Goal: Transaction & Acquisition: Purchase product/service

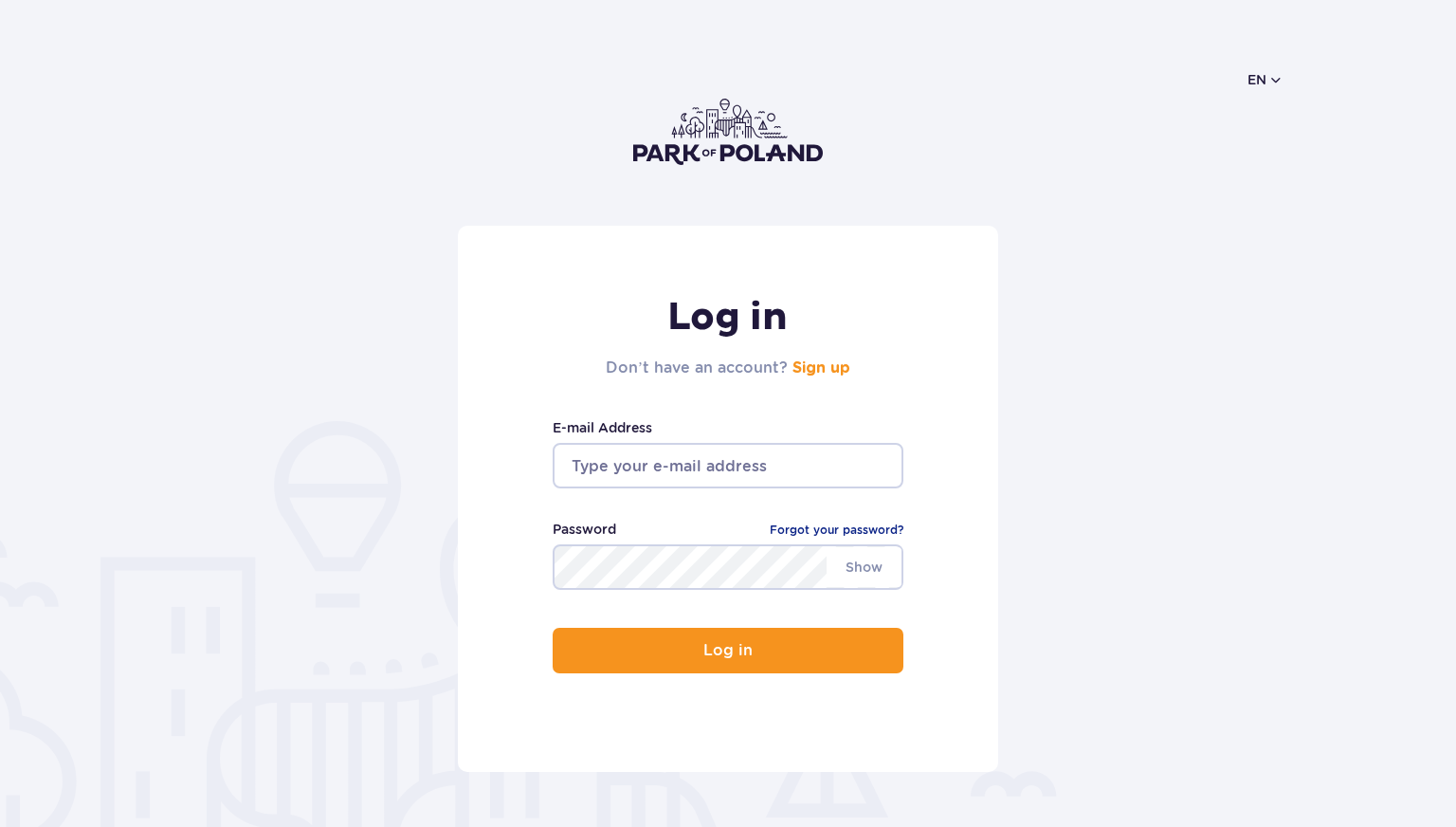
scroll to position [1, 0]
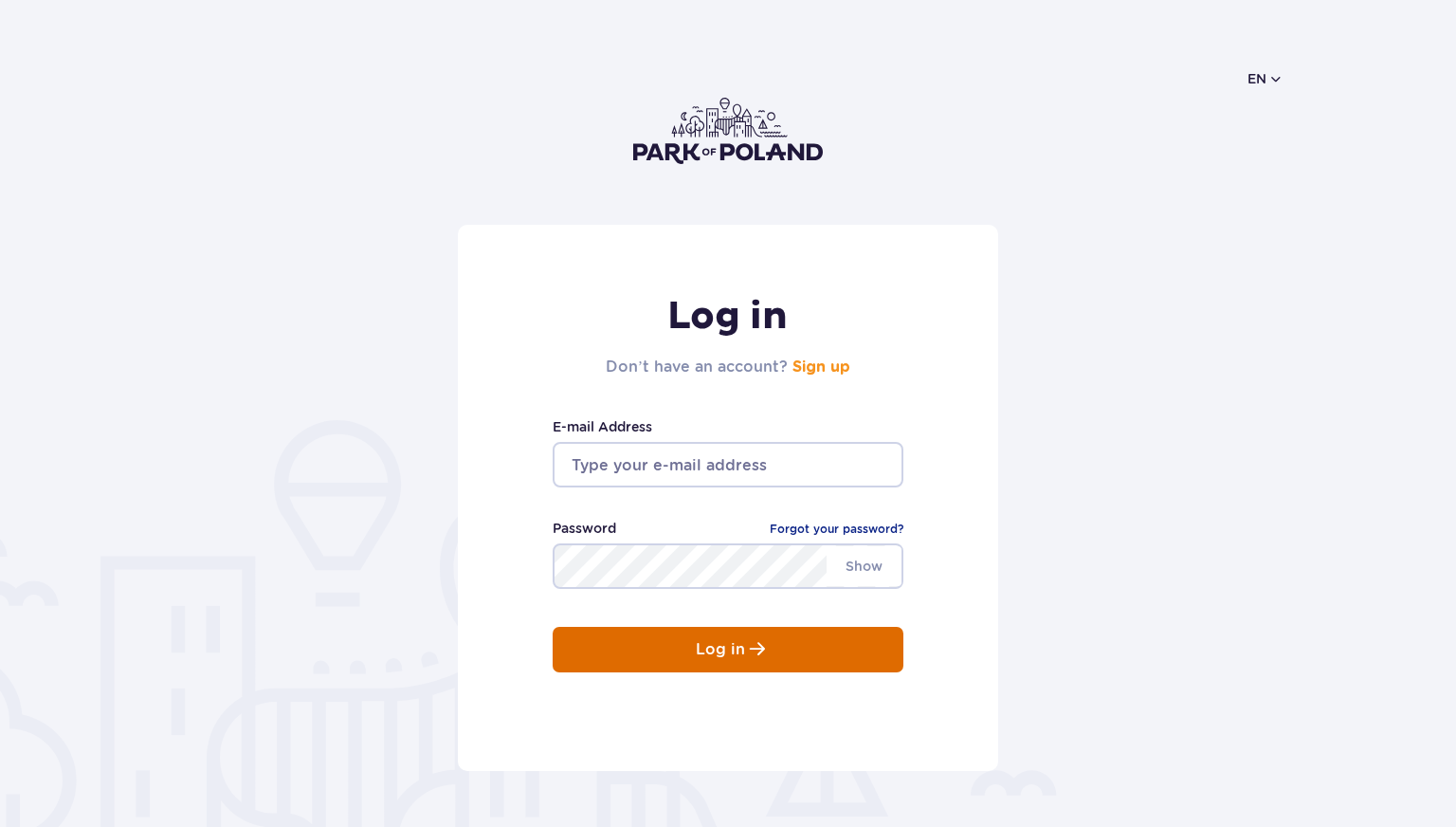
type input "101zmix@gmail.com"
click at [687, 633] on button "Log in" at bounding box center [728, 650] width 350 height 46
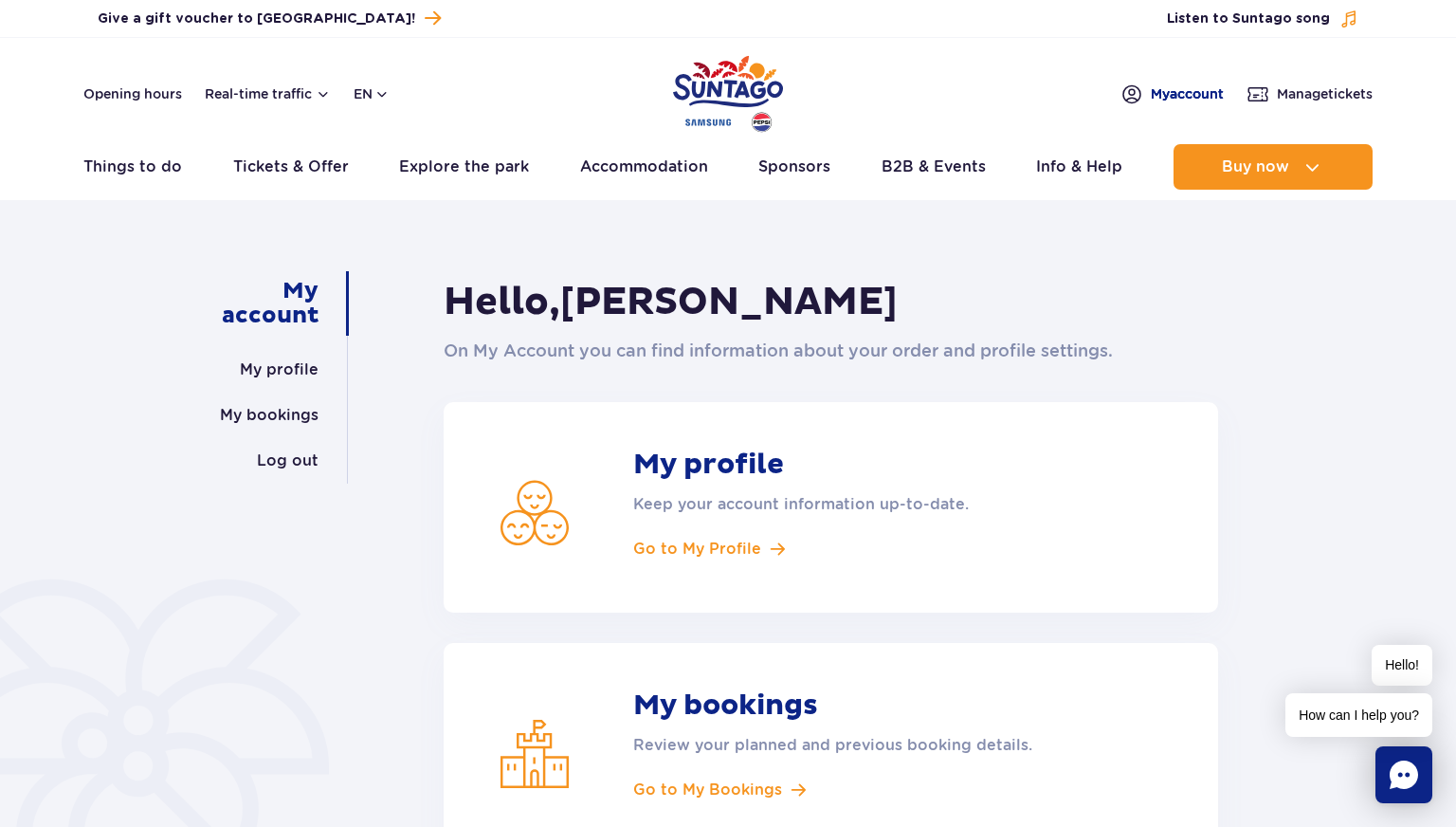
click at [1183, 95] on span "My account" at bounding box center [1187, 94] width 73 height 19
click at [1340, 94] on span "Manage tickets" at bounding box center [1325, 94] width 96 height 19
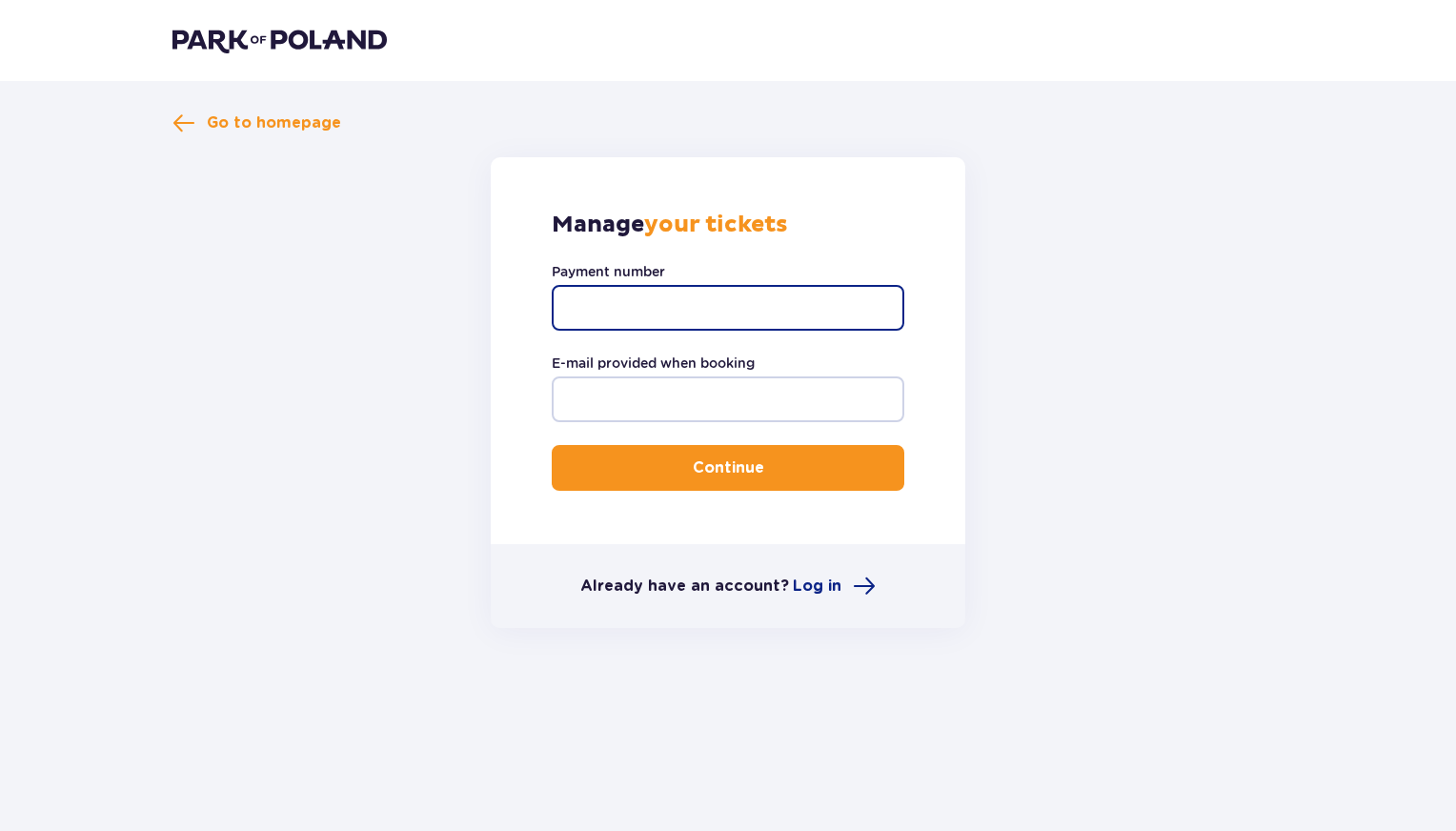
click at [645, 307] on input "Payment number" at bounding box center [728, 308] width 352 height 46
click at [294, 136] on div "Go to homepage Manage your tickets Payment number E-mail provided when booking …" at bounding box center [728, 370] width 1111 height 517
click at [296, 128] on span "Go to homepage" at bounding box center [274, 123] width 134 height 21
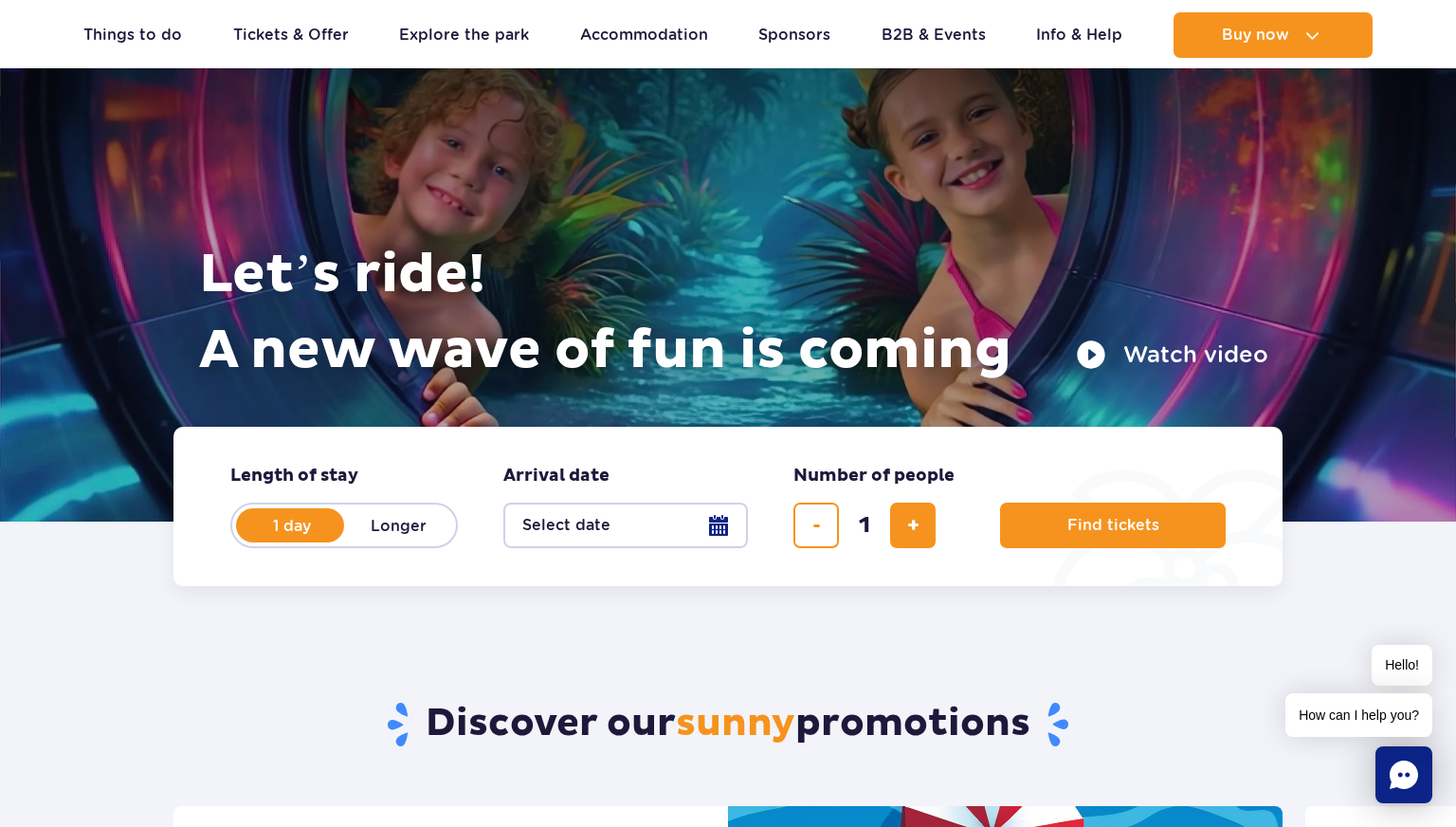
scroll to position [108, 0]
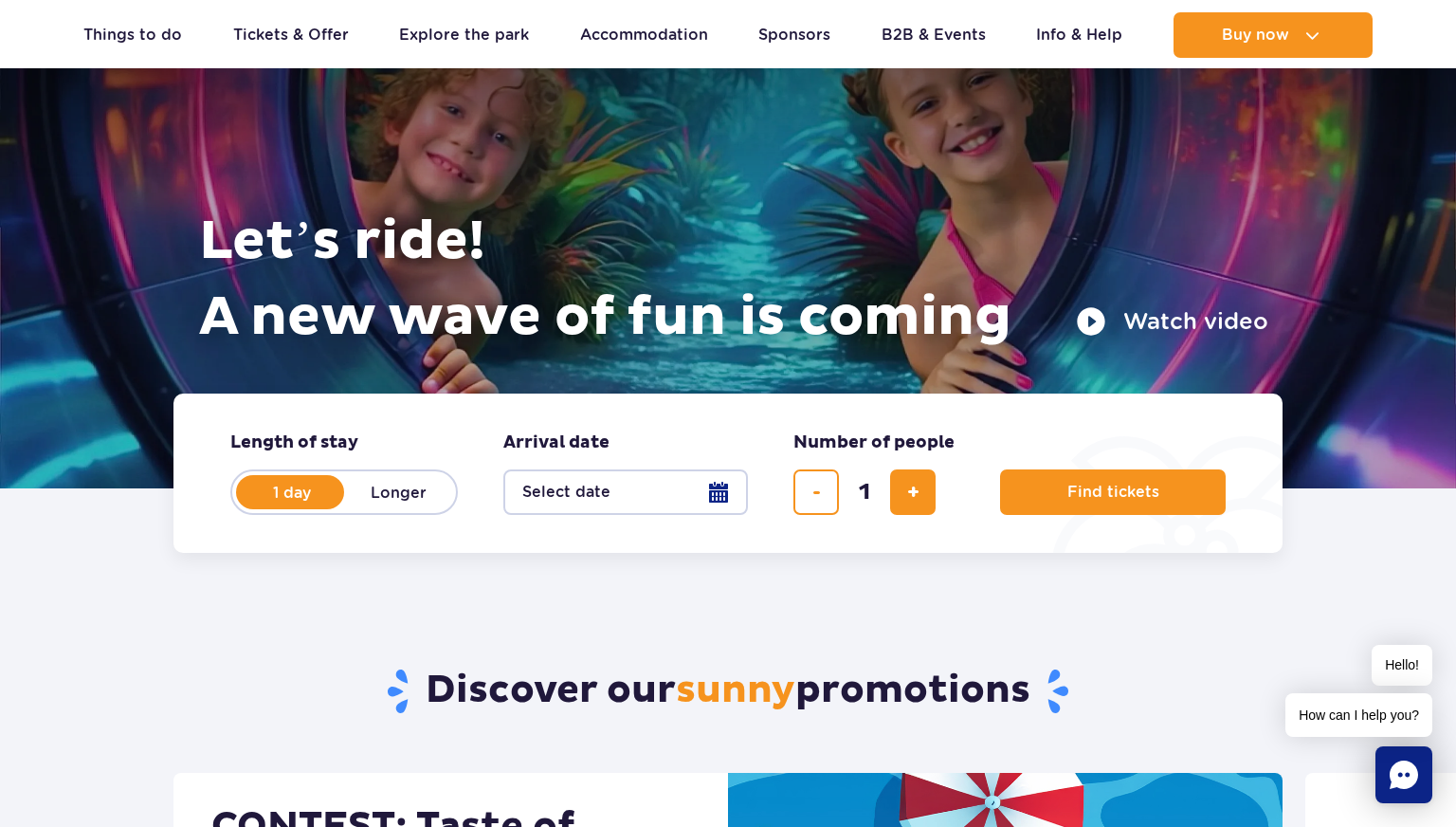
click at [648, 494] on button "Select date" at bounding box center [626, 493] width 245 height 46
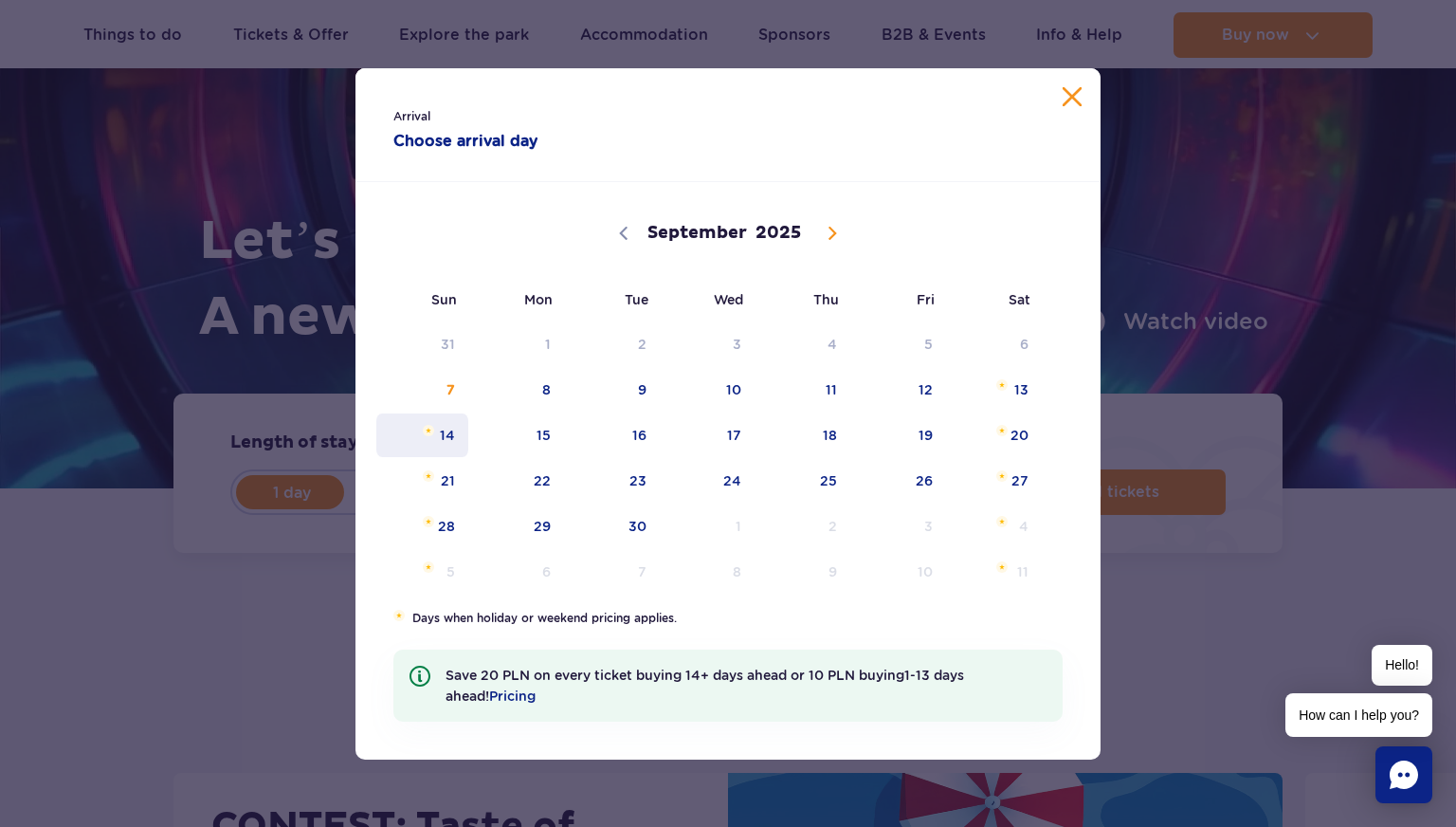
click at [454, 442] on span "14" at bounding box center [422, 435] width 96 height 44
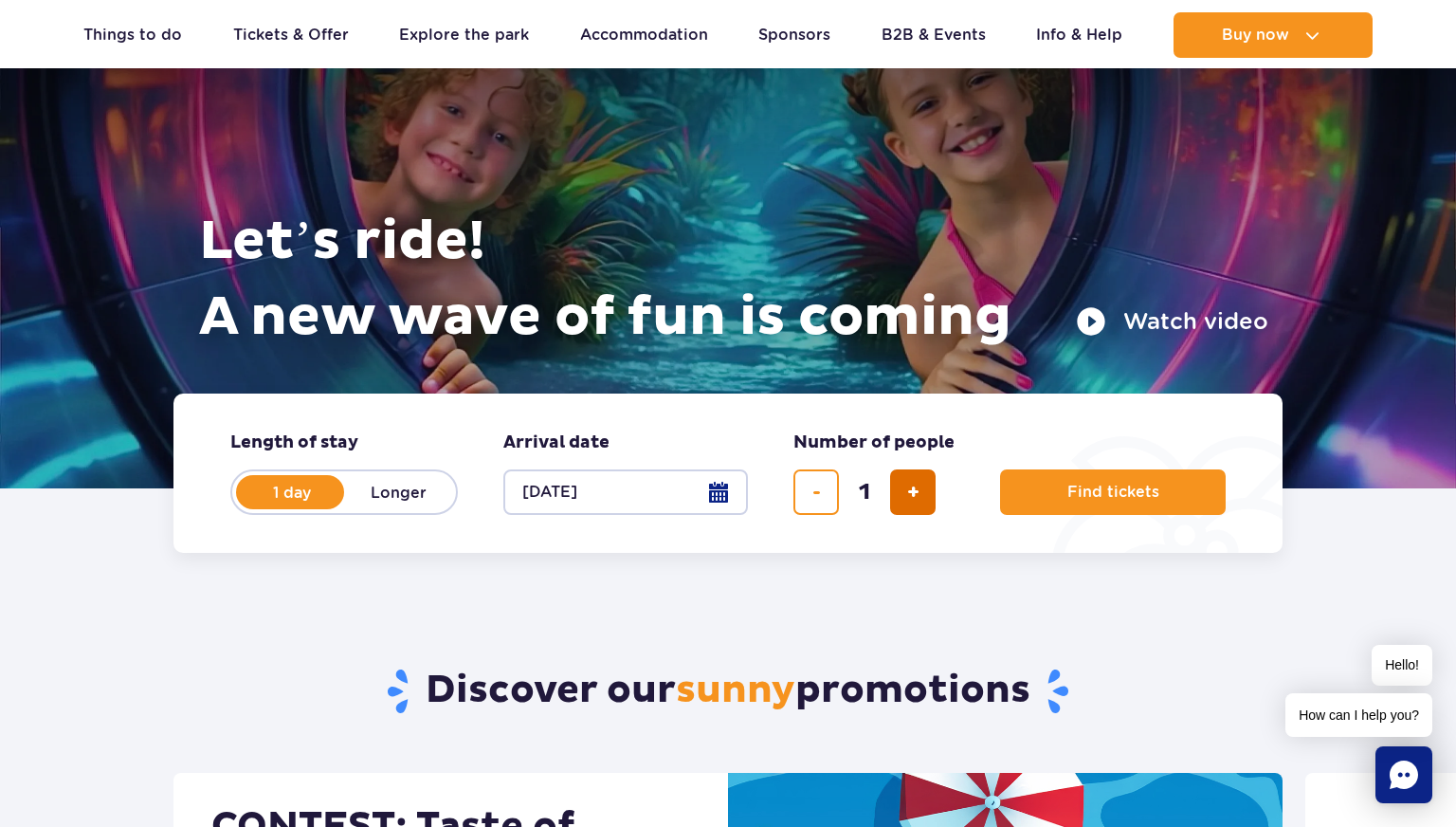
click at [899, 500] on button "add ticket" at bounding box center [913, 493] width 46 height 46
type input "2"
click at [1200, 496] on button "Find tickets" at bounding box center [1112, 493] width 226 height 46
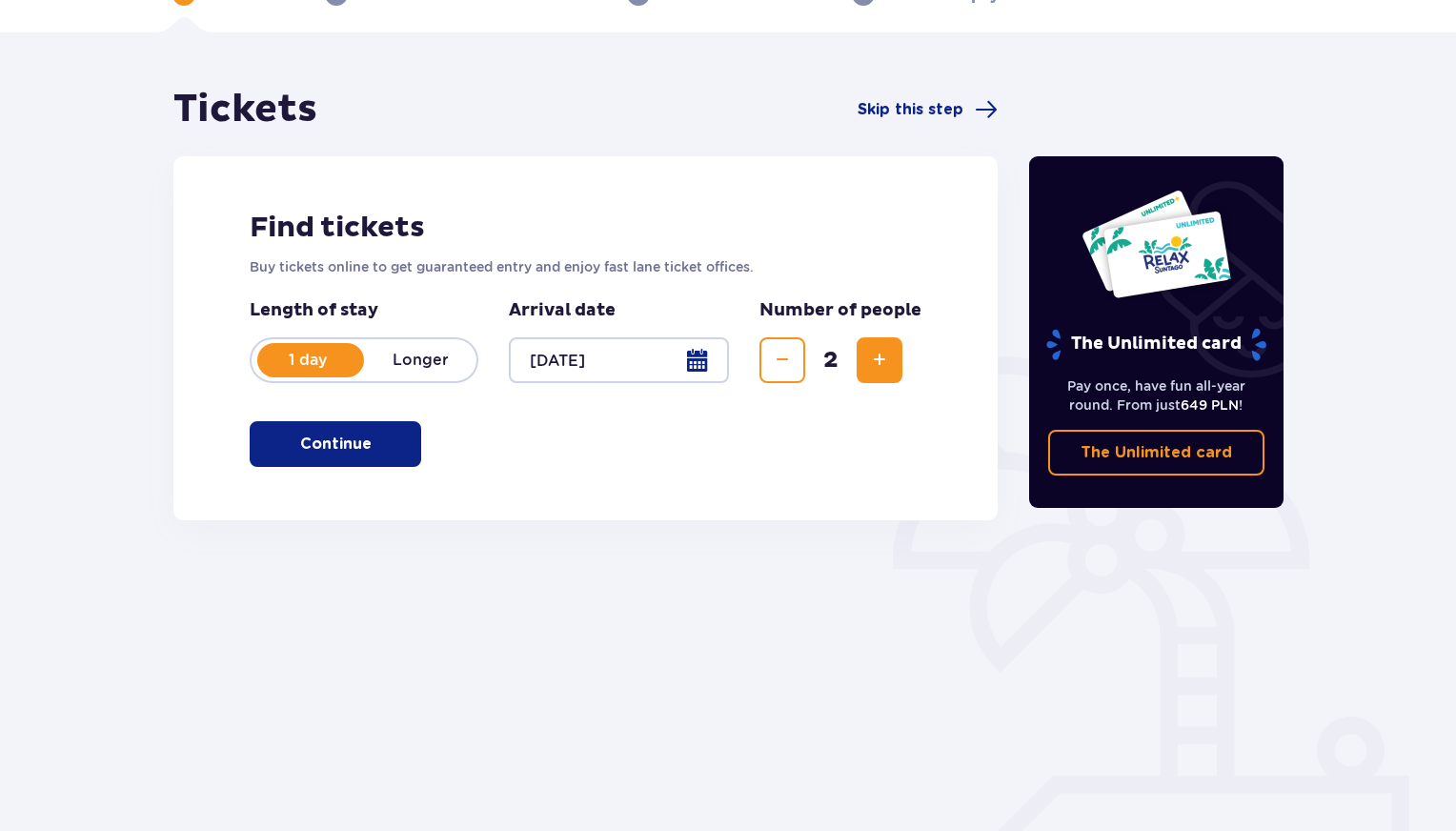
click at [391, 429] on button "Continue" at bounding box center [335, 444] width 171 height 46
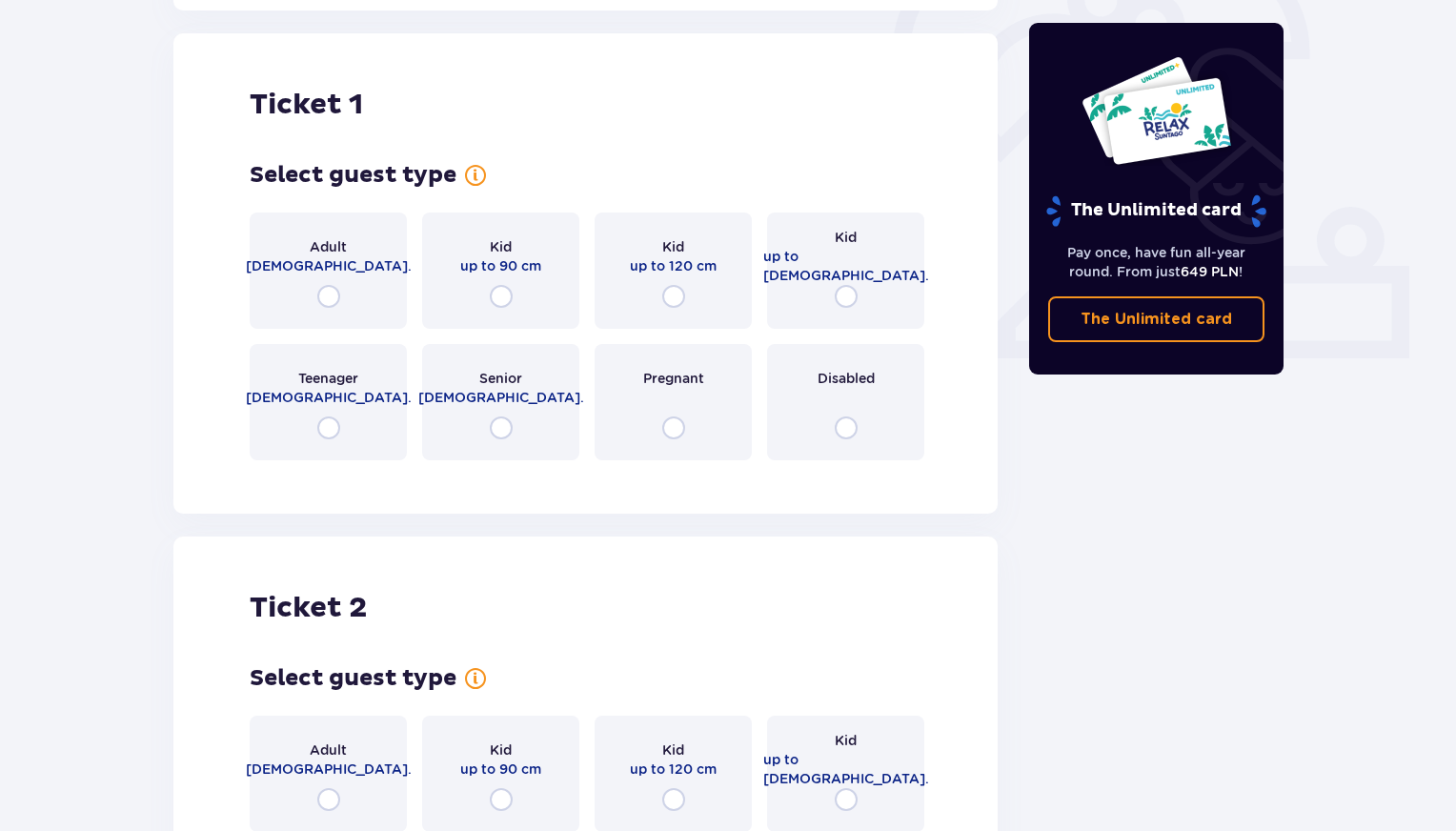
scroll to position [637, 0]
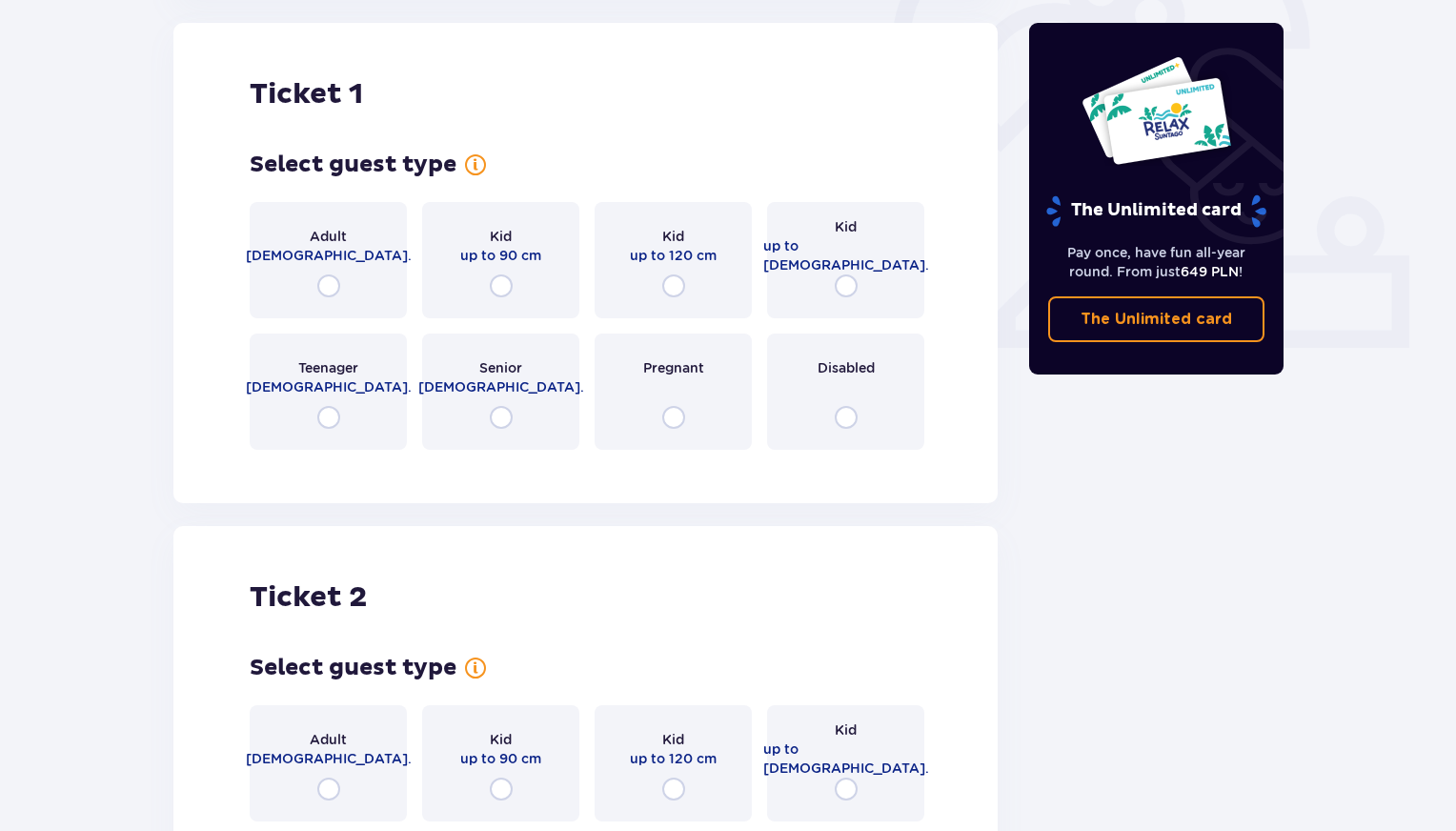
click at [348, 279] on div "Adult 18 - 65 y.o." at bounding box center [328, 259] width 157 height 116
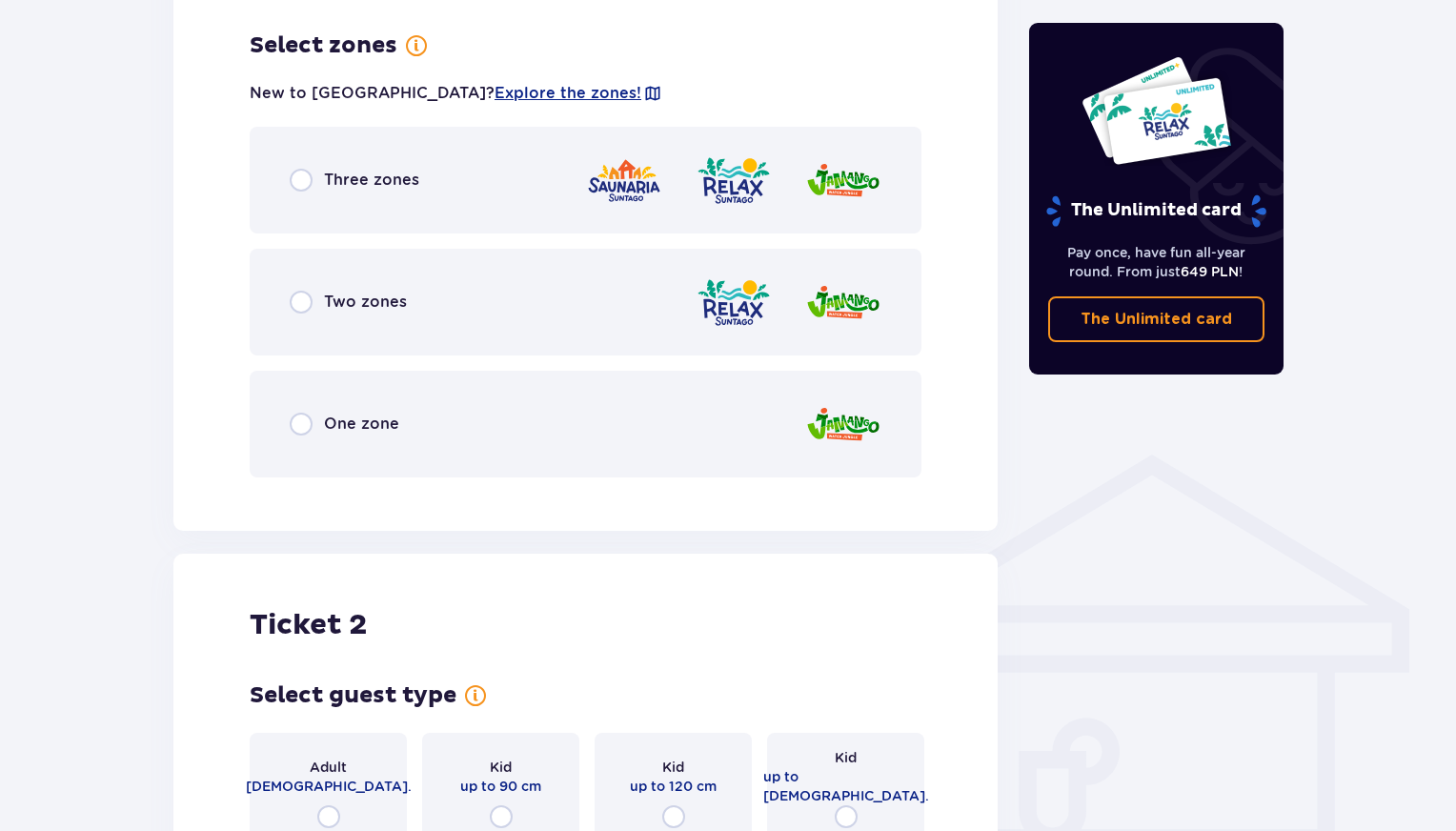
scroll to position [1102, 0]
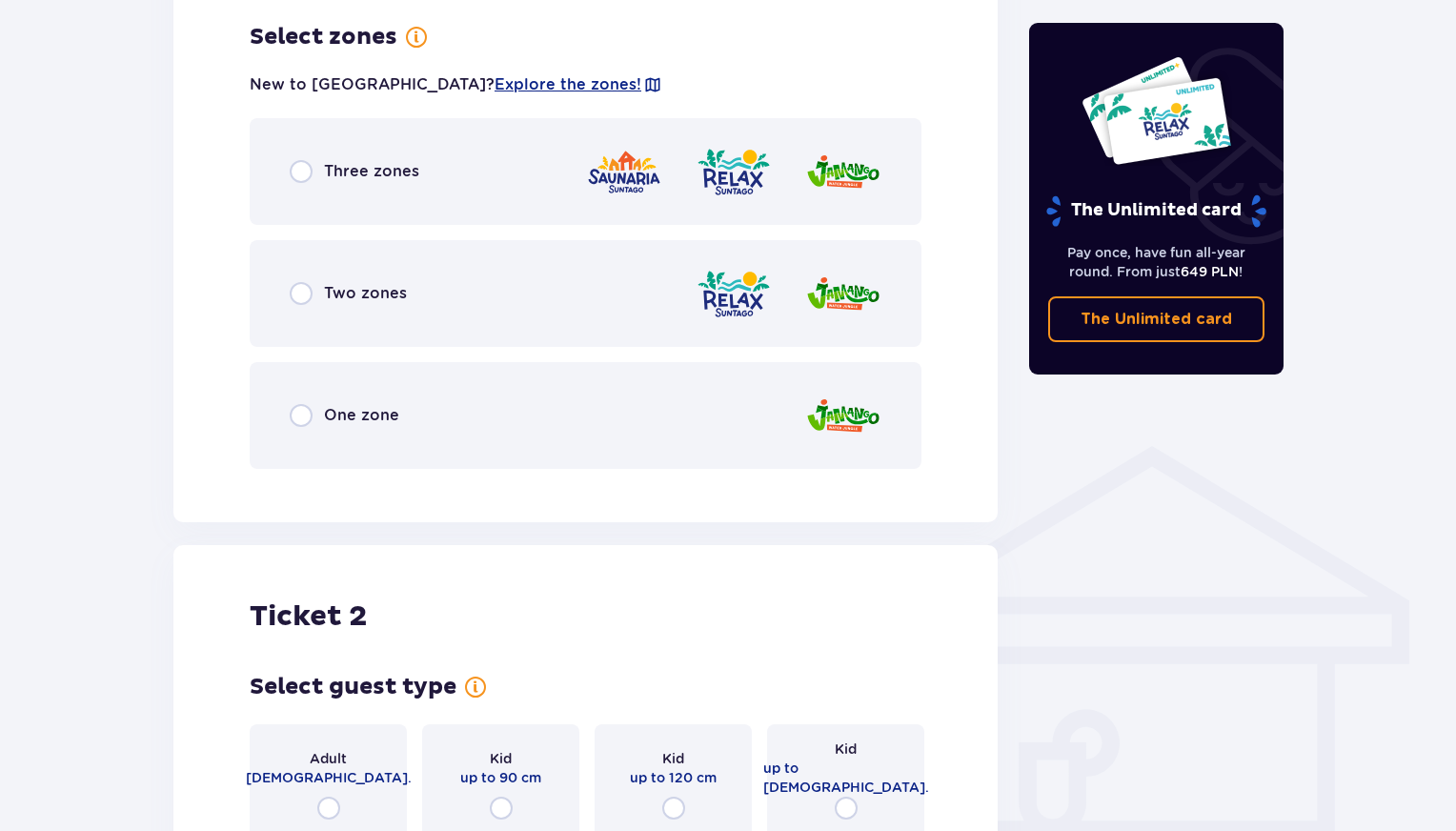
click at [341, 165] on p "Three zones" at bounding box center [372, 171] width 96 height 21
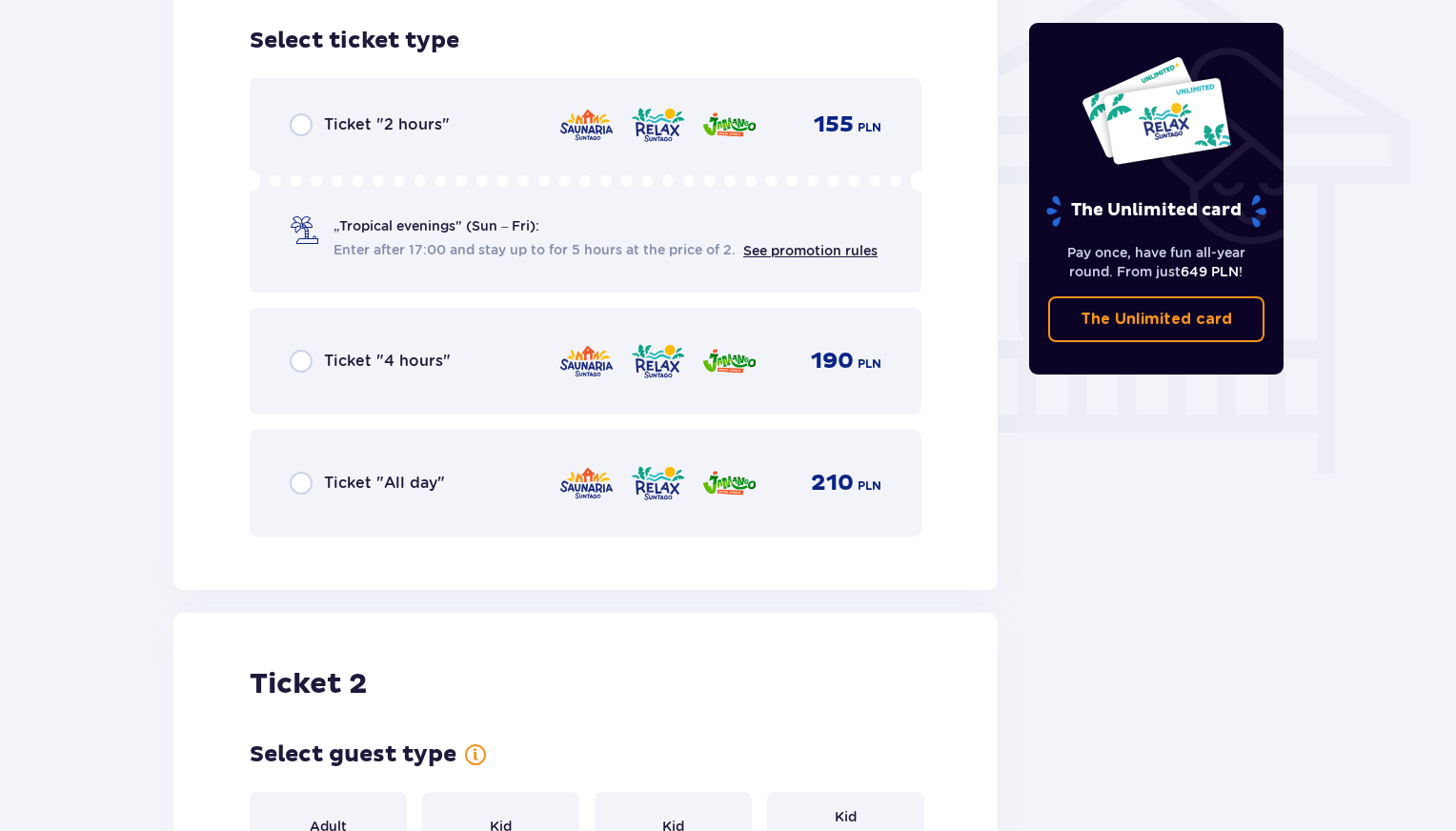
scroll to position [1586, 0]
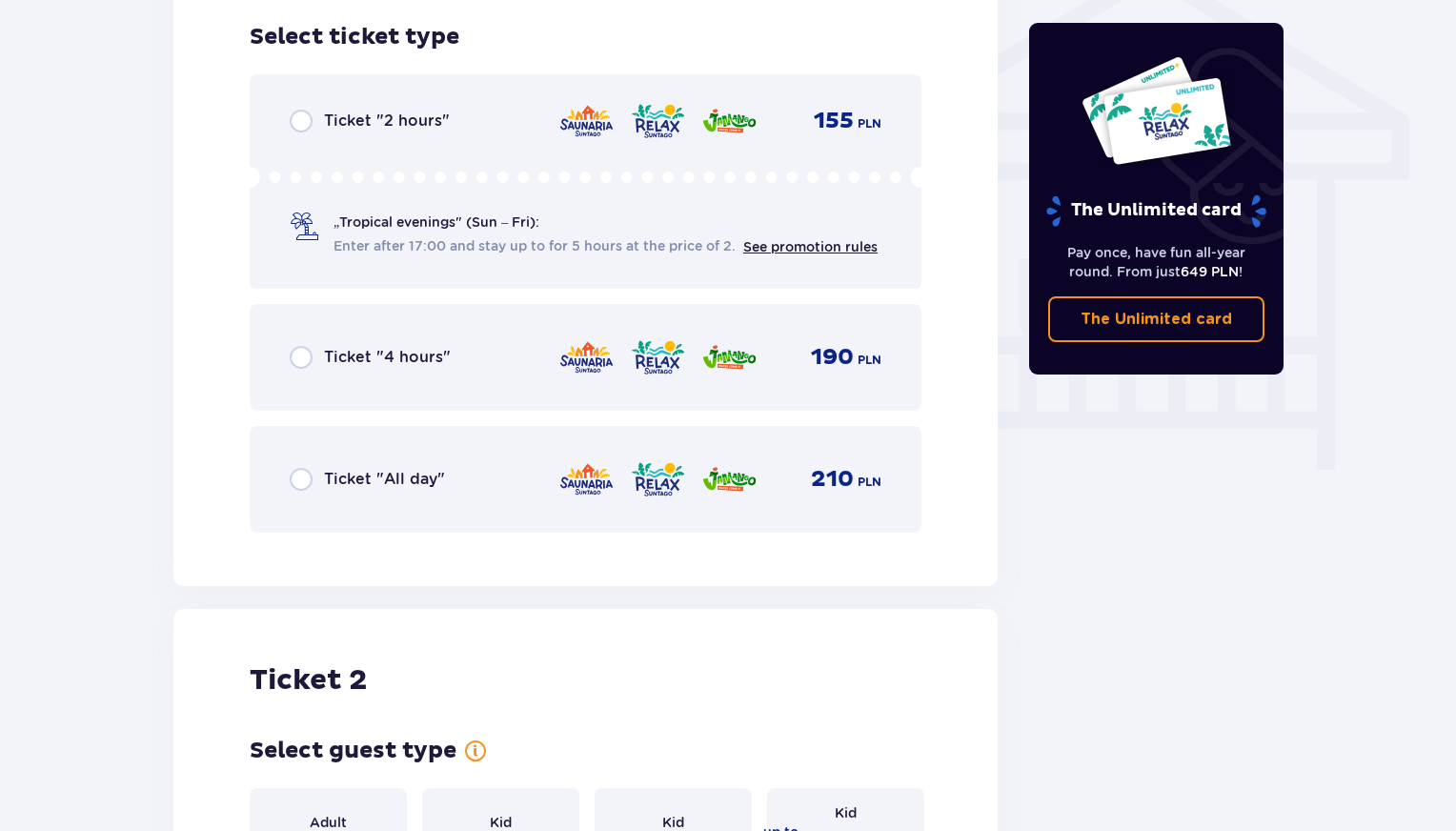
click at [434, 151] on div "Ticket "2 hours" 155 PLN „Tropical evenings" (Sun – Fri): Enter after 17:00 and…" at bounding box center [586, 182] width 672 height 214
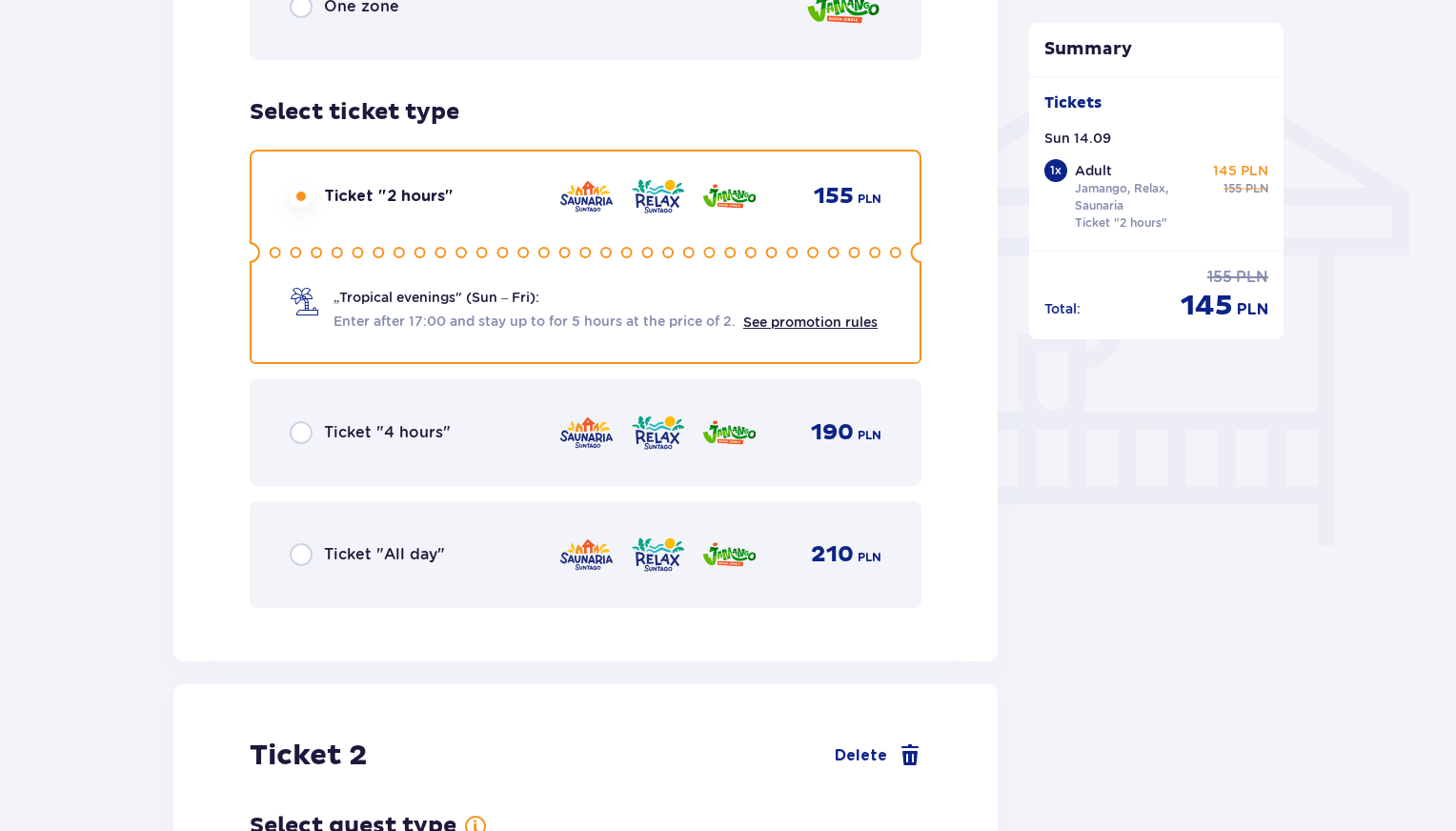
scroll to position [1529, 0]
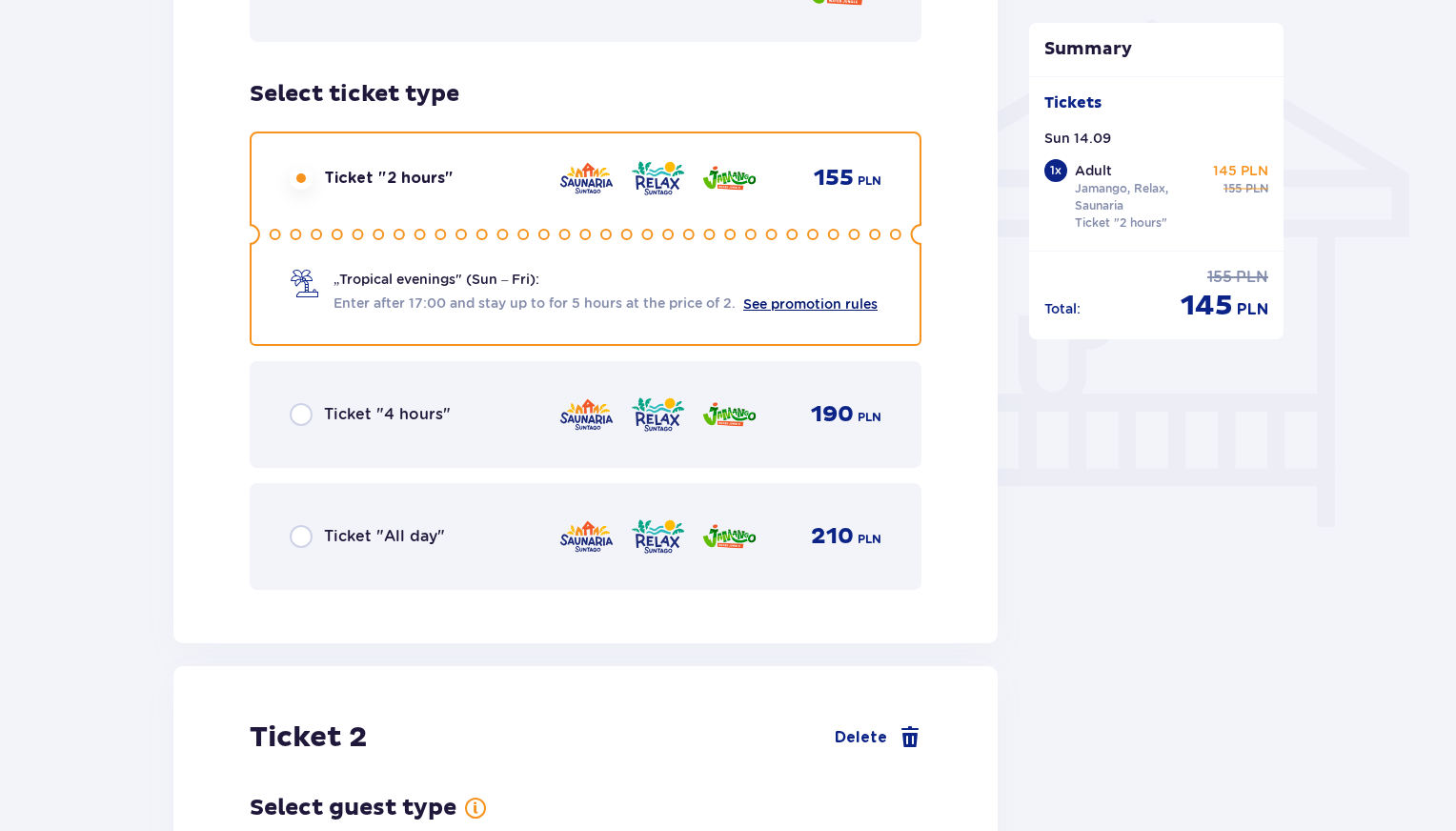
click at [817, 304] on link "See promotion rules" at bounding box center [811, 304] width 134 height 15
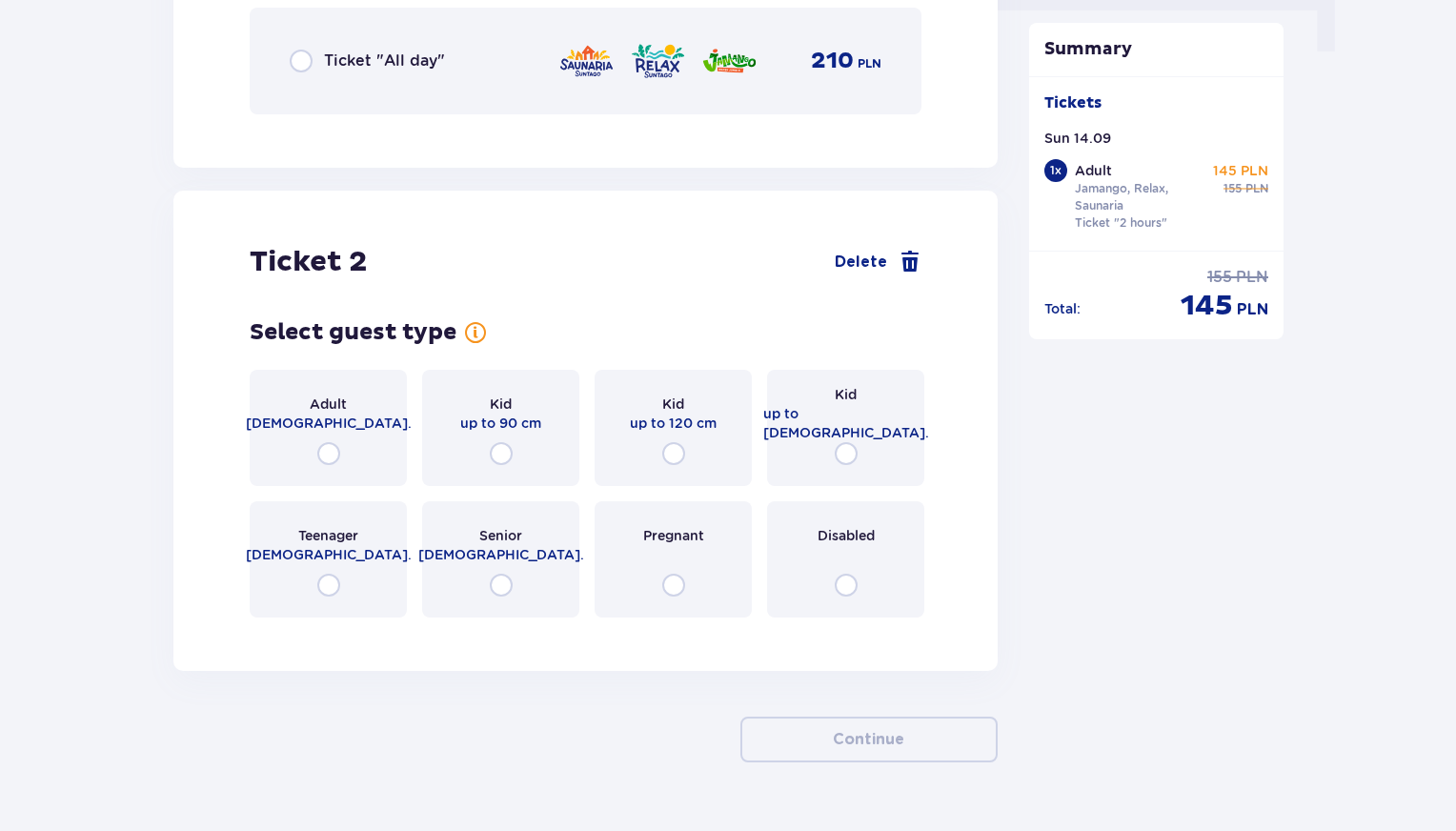
scroll to position [2051, 0]
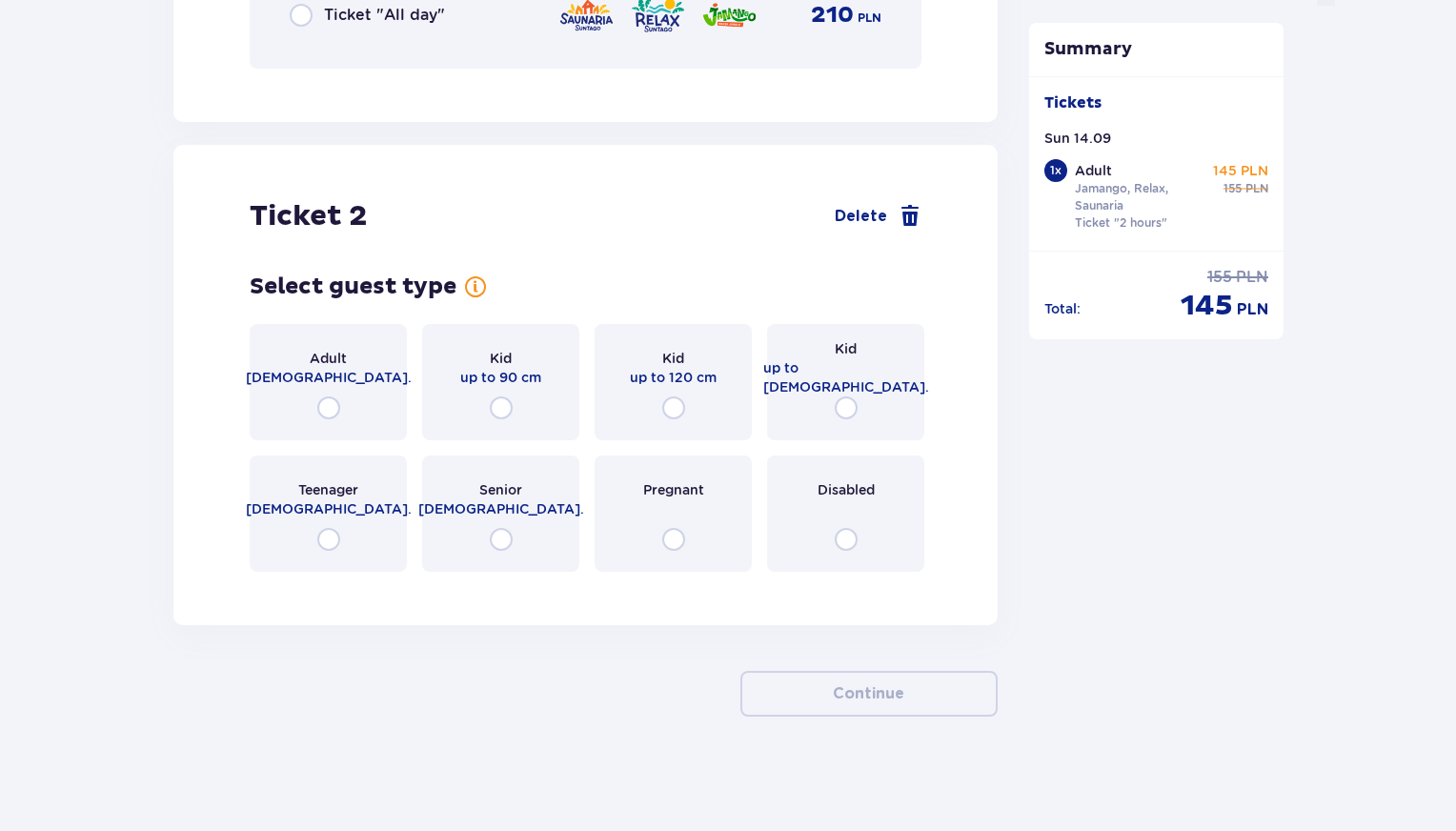
click at [311, 406] on div "Adult 18 - 65 y.o." at bounding box center [328, 382] width 157 height 116
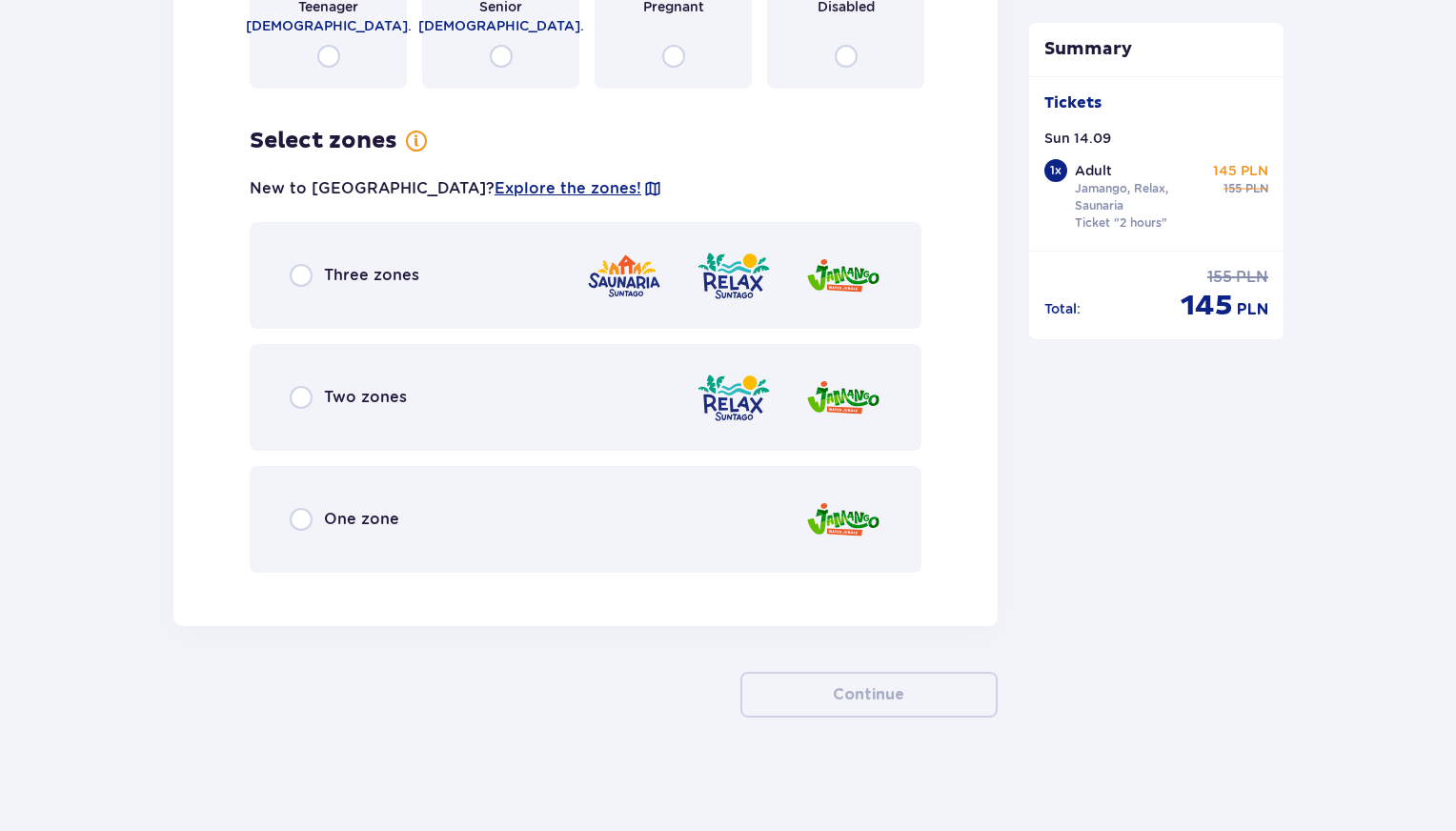
scroll to position [2534, 0]
click at [347, 265] on p "Three zones" at bounding box center [372, 275] width 96 height 21
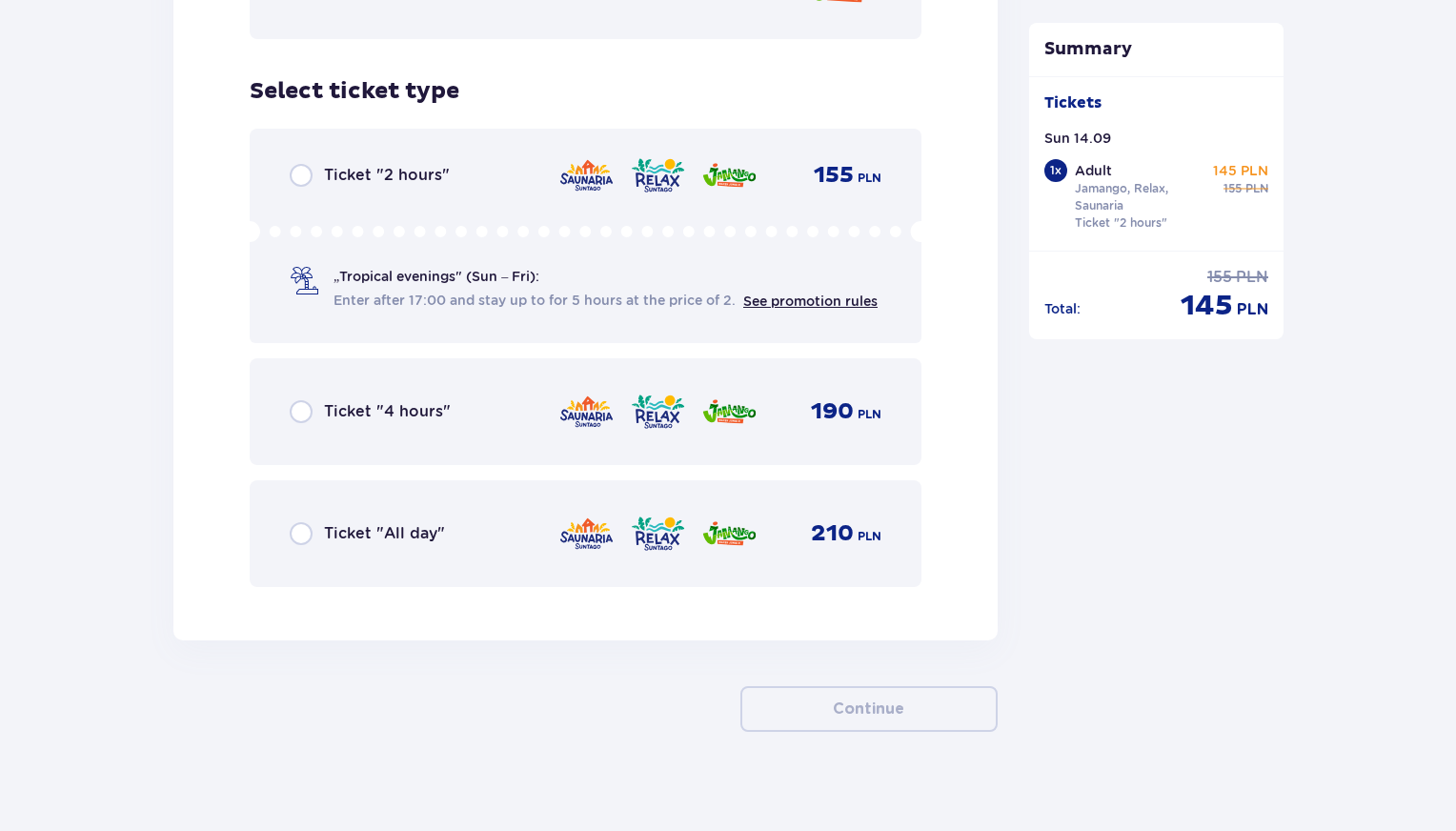
scroll to position [3083, 0]
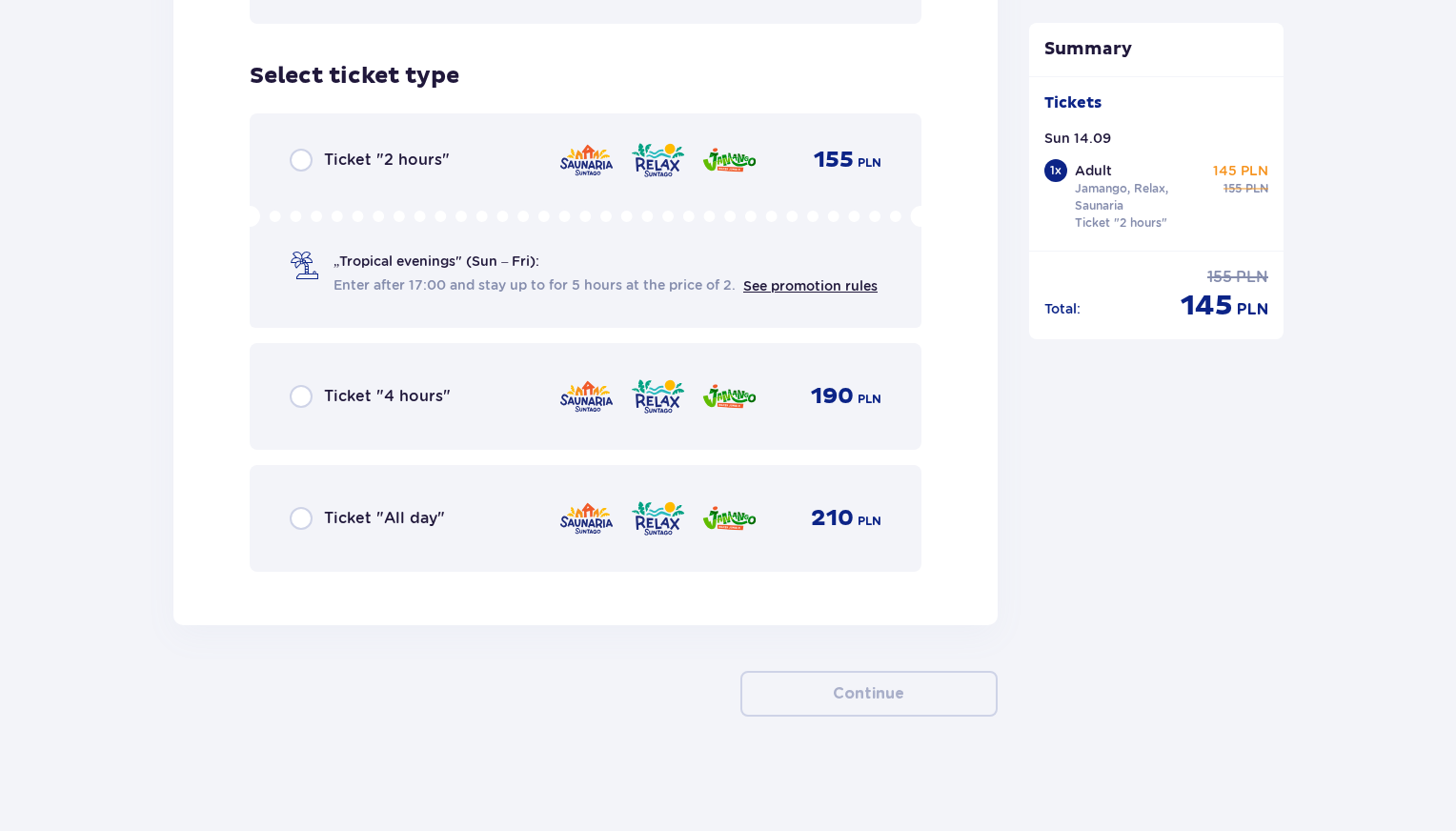
click at [433, 168] on p "Ticket "2 hours"" at bounding box center [387, 160] width 125 height 21
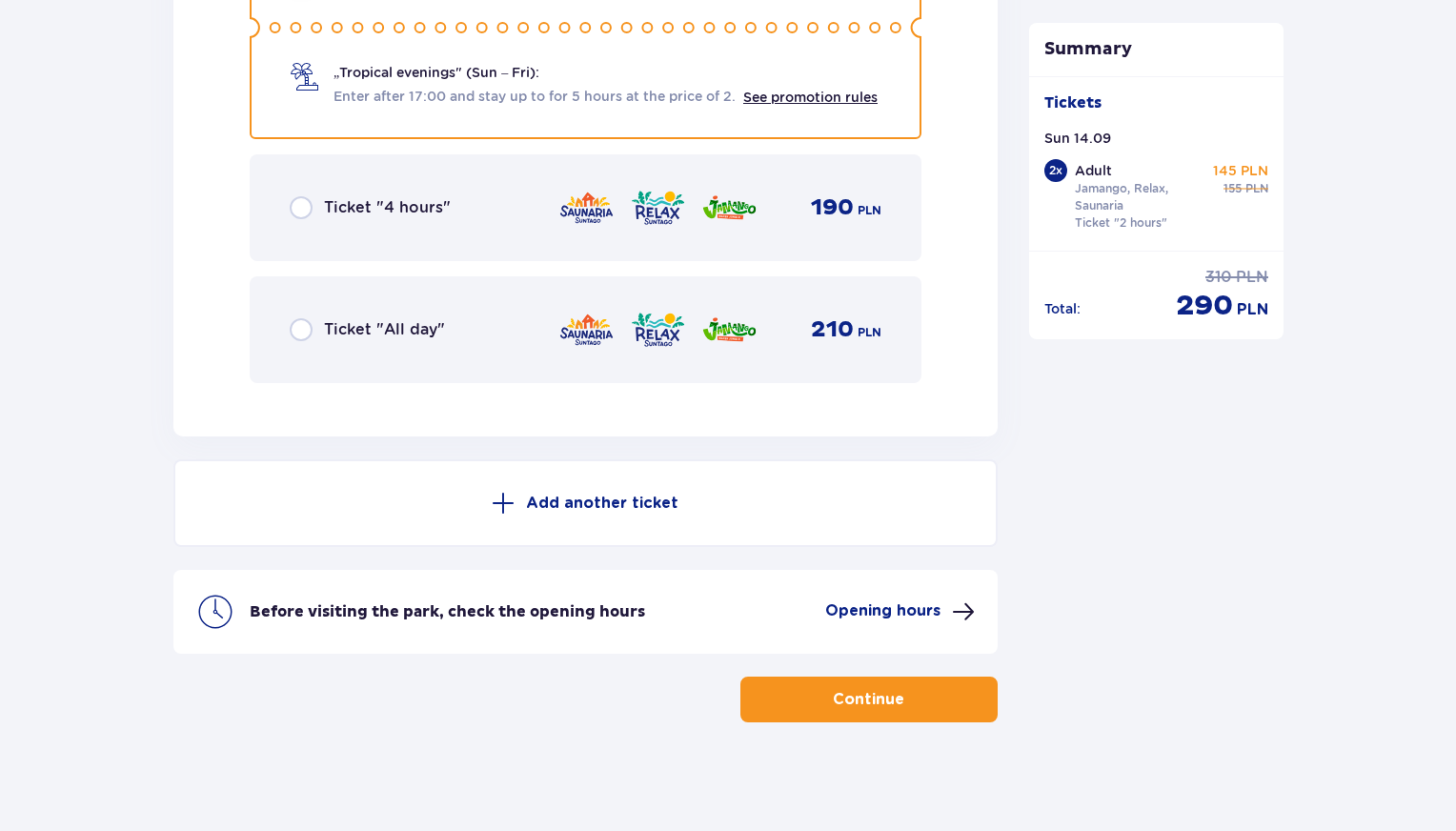
scroll to position [3277, 0]
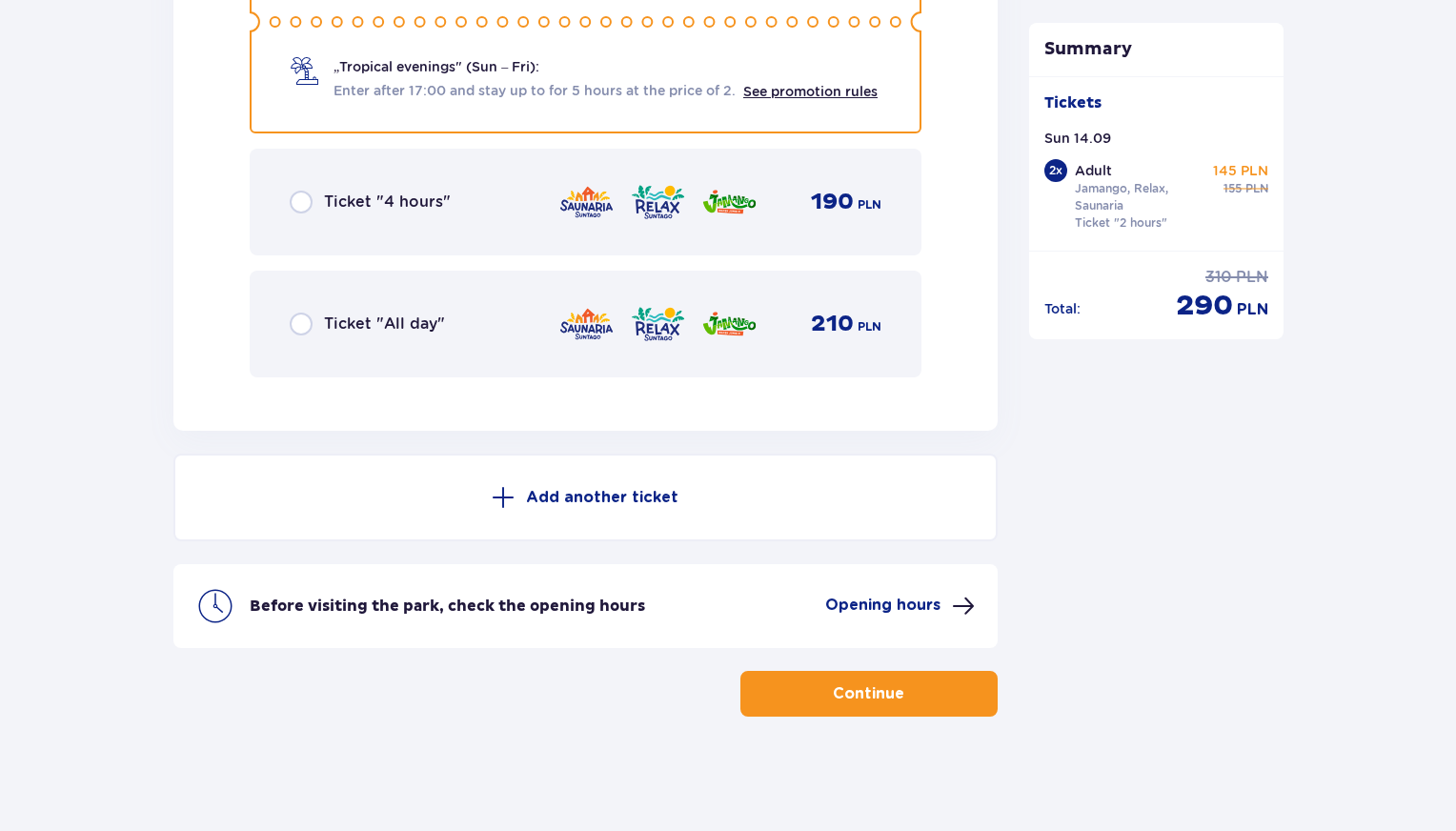
click at [881, 689] on p "Continue" at bounding box center [868, 694] width 72 height 21
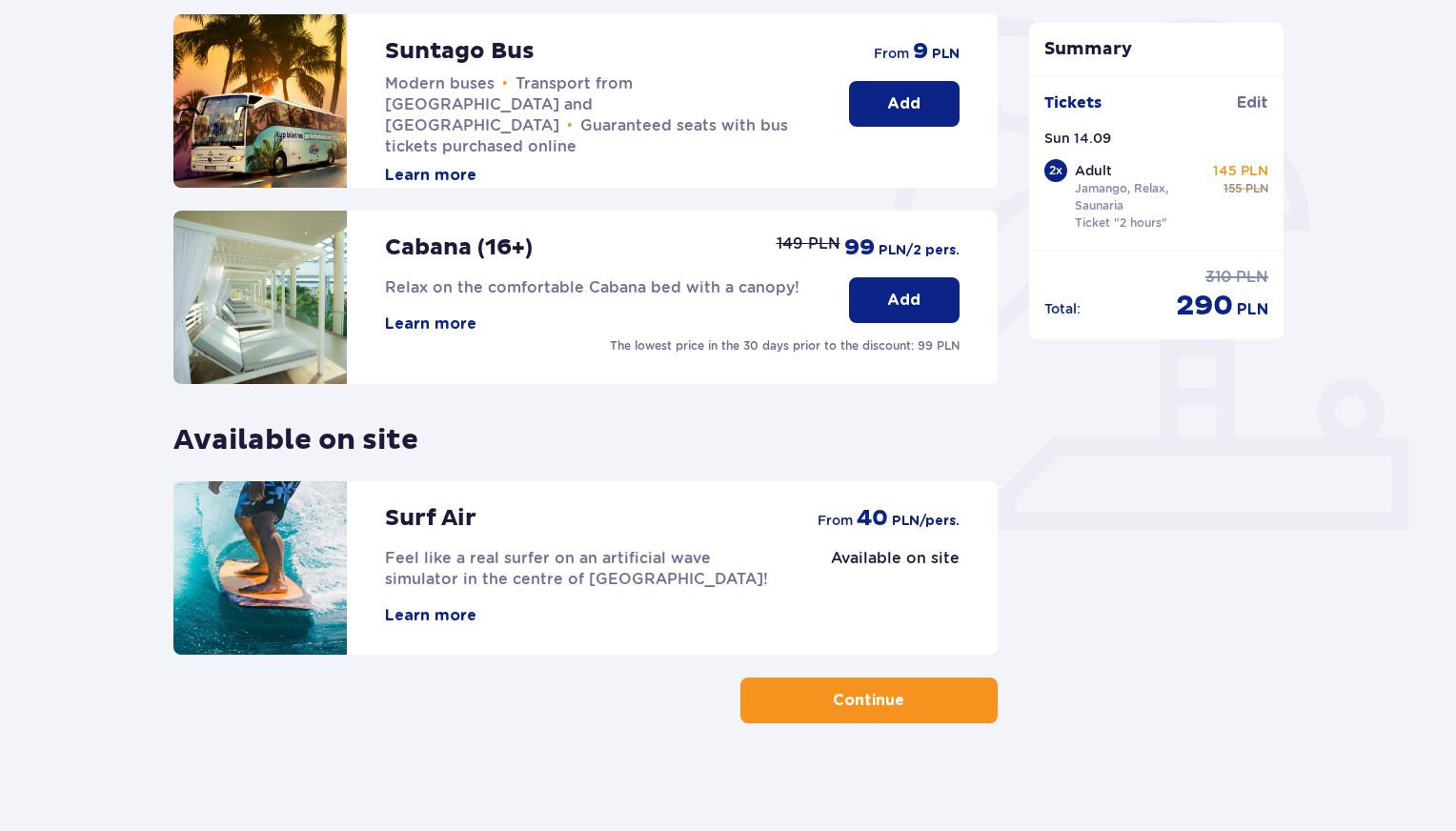
scroll to position [461, 0]
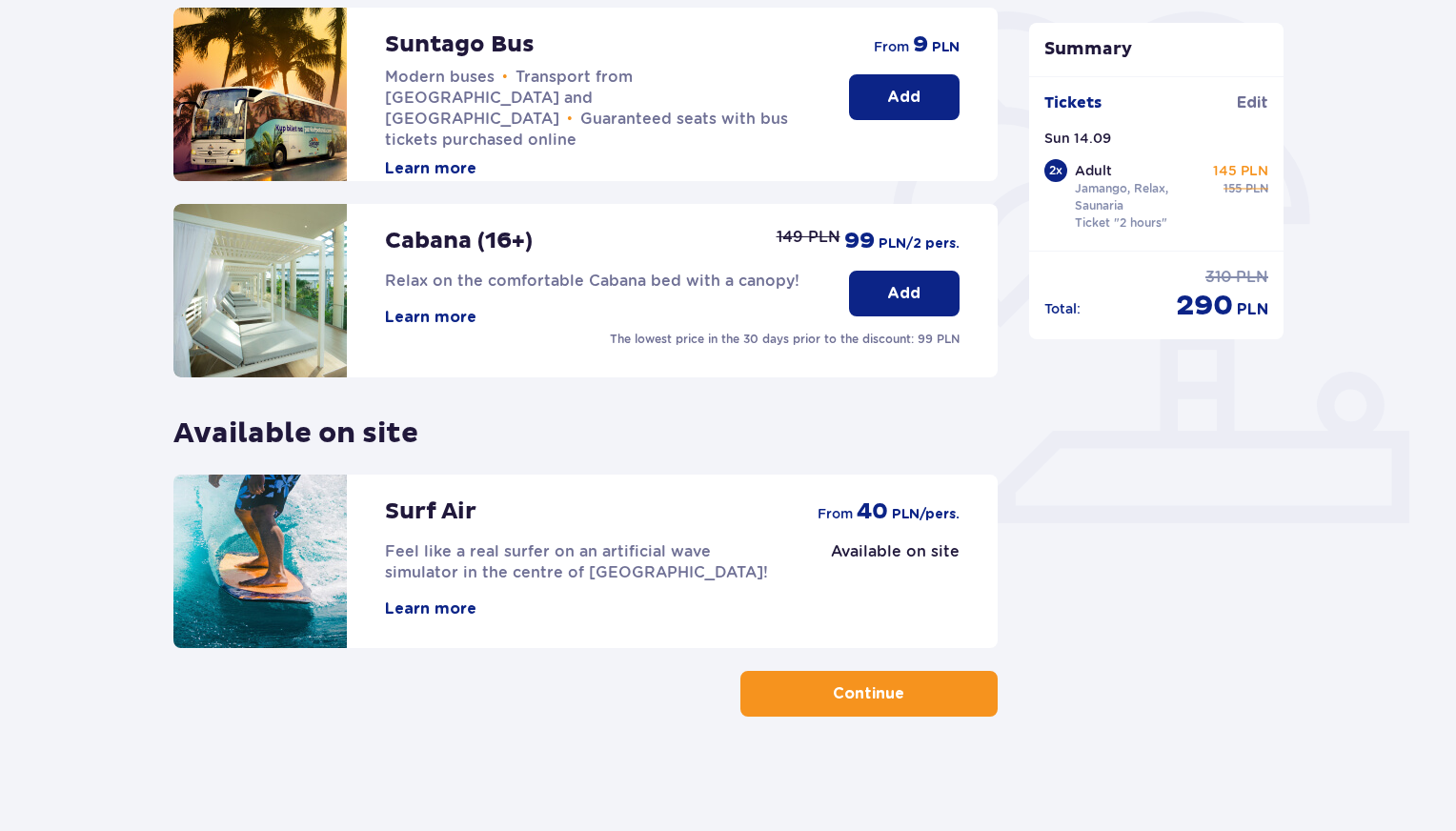
click at [903, 690] on span "button" at bounding box center [908, 694] width 23 height 23
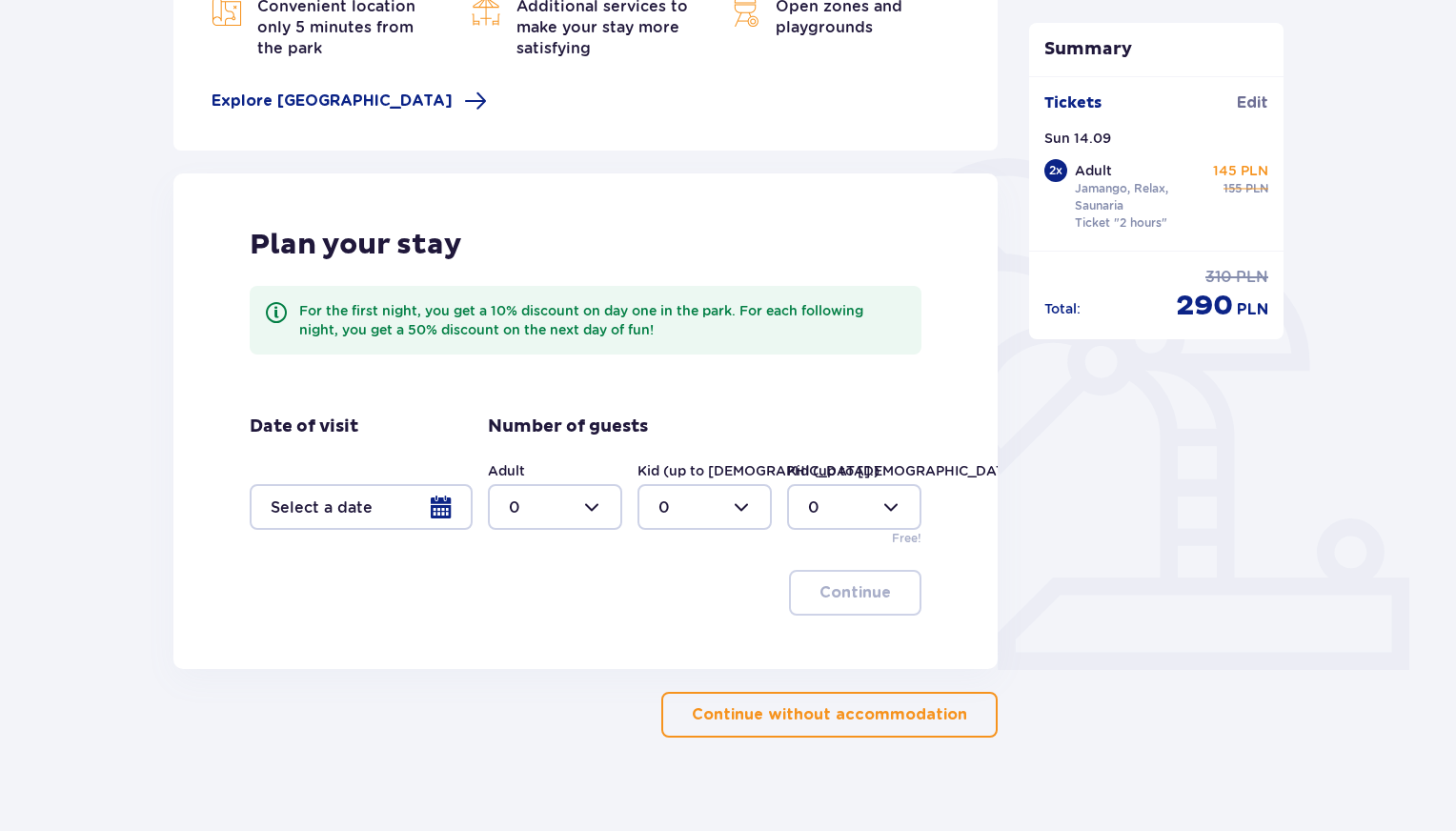
scroll to position [300, 0]
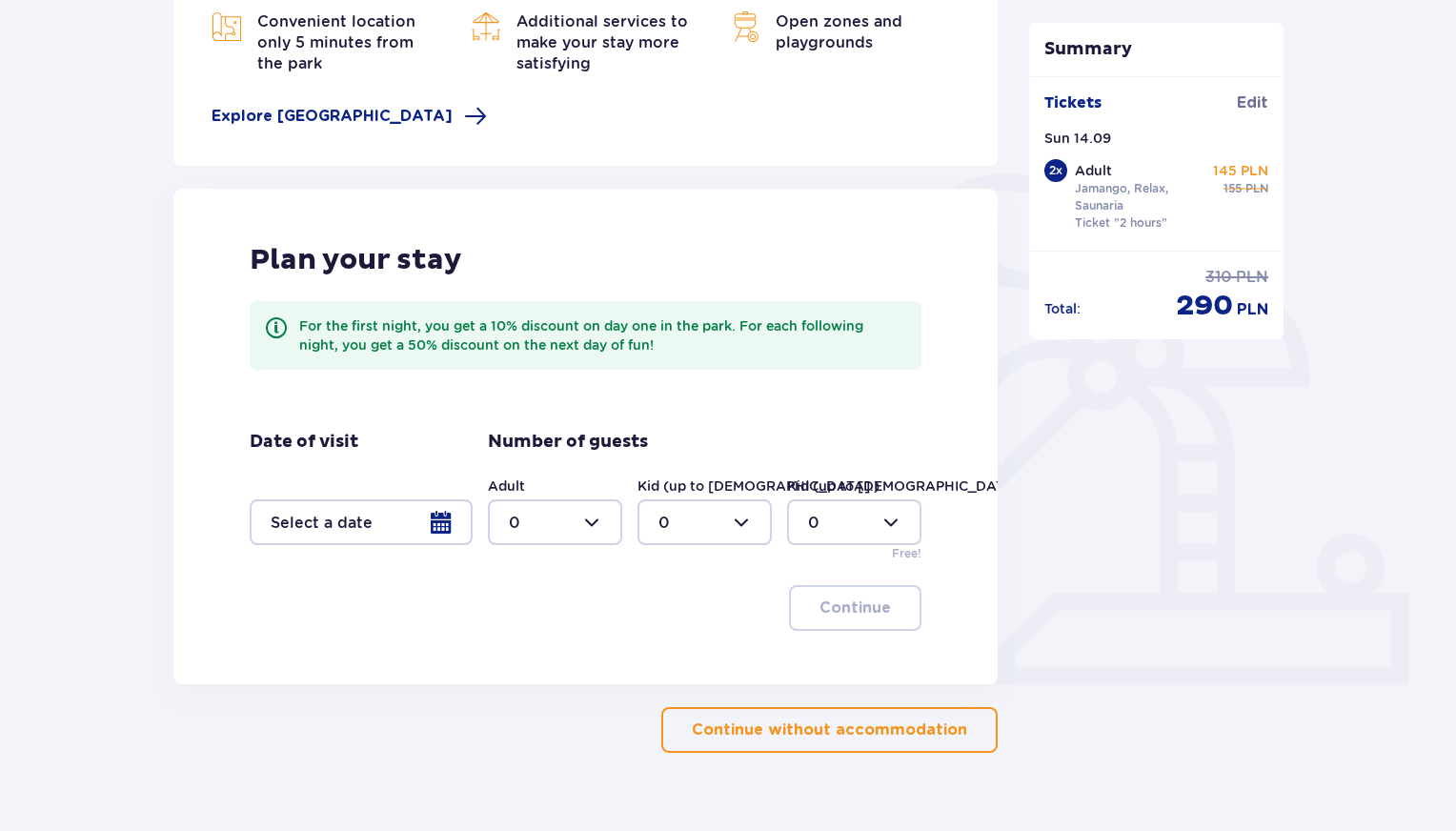
click at [877, 733] on p "Continue without accommodation" at bounding box center [830, 730] width 276 height 21
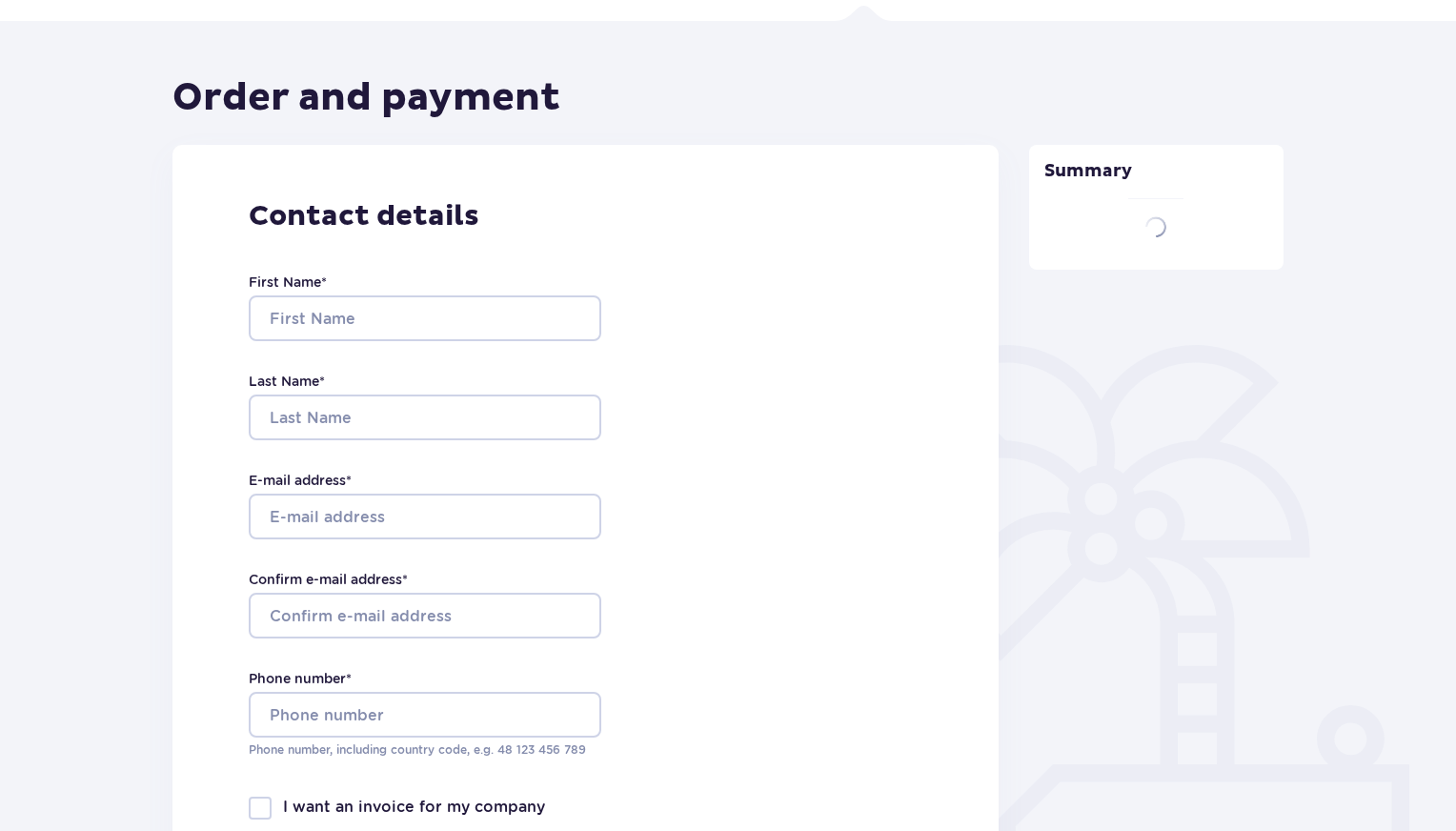
type input "Taras"
type input "Dyvoniak"
type input "[EMAIL_ADDRESS][DOMAIN_NAME]"
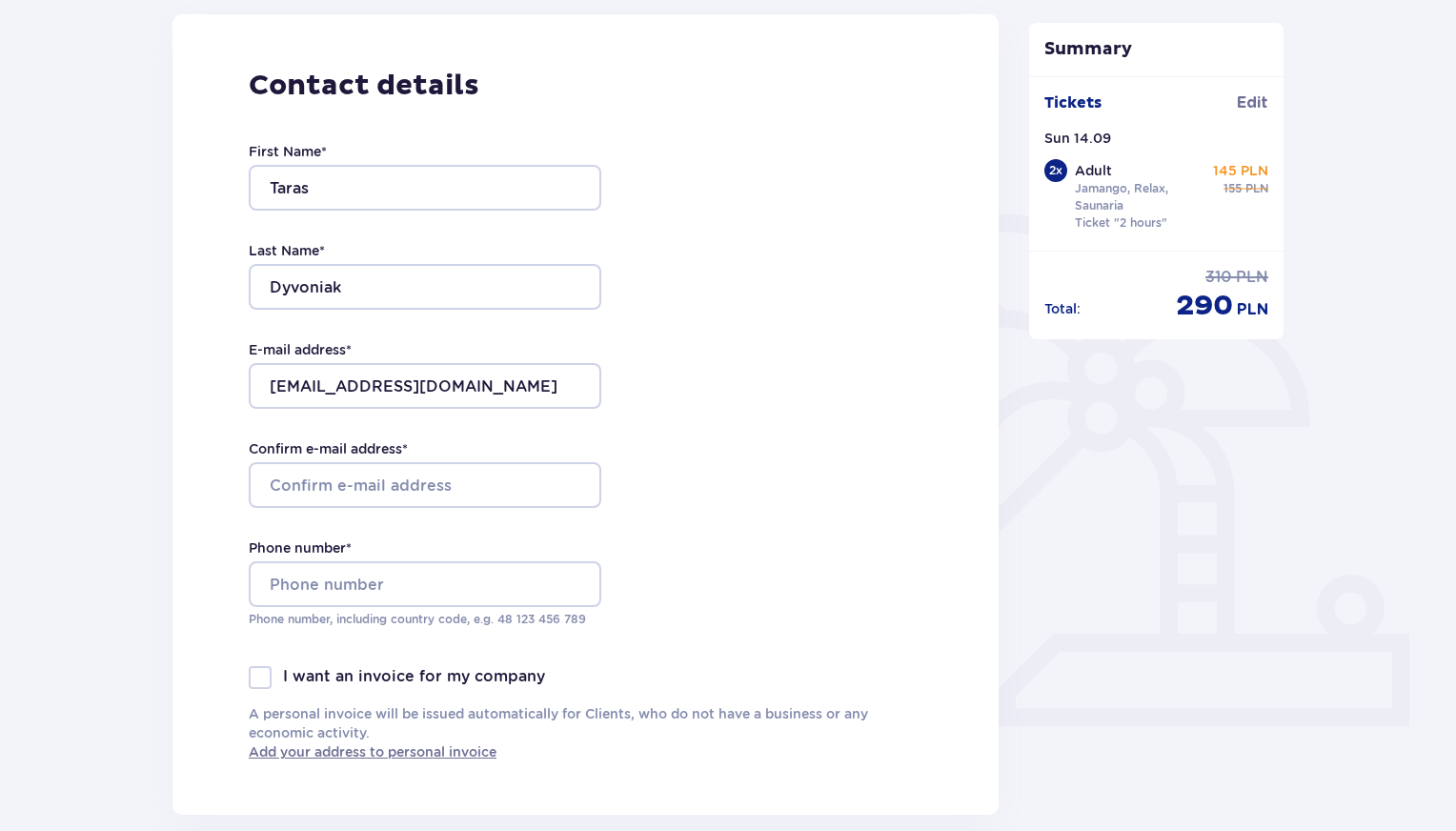
scroll to position [264, 0]
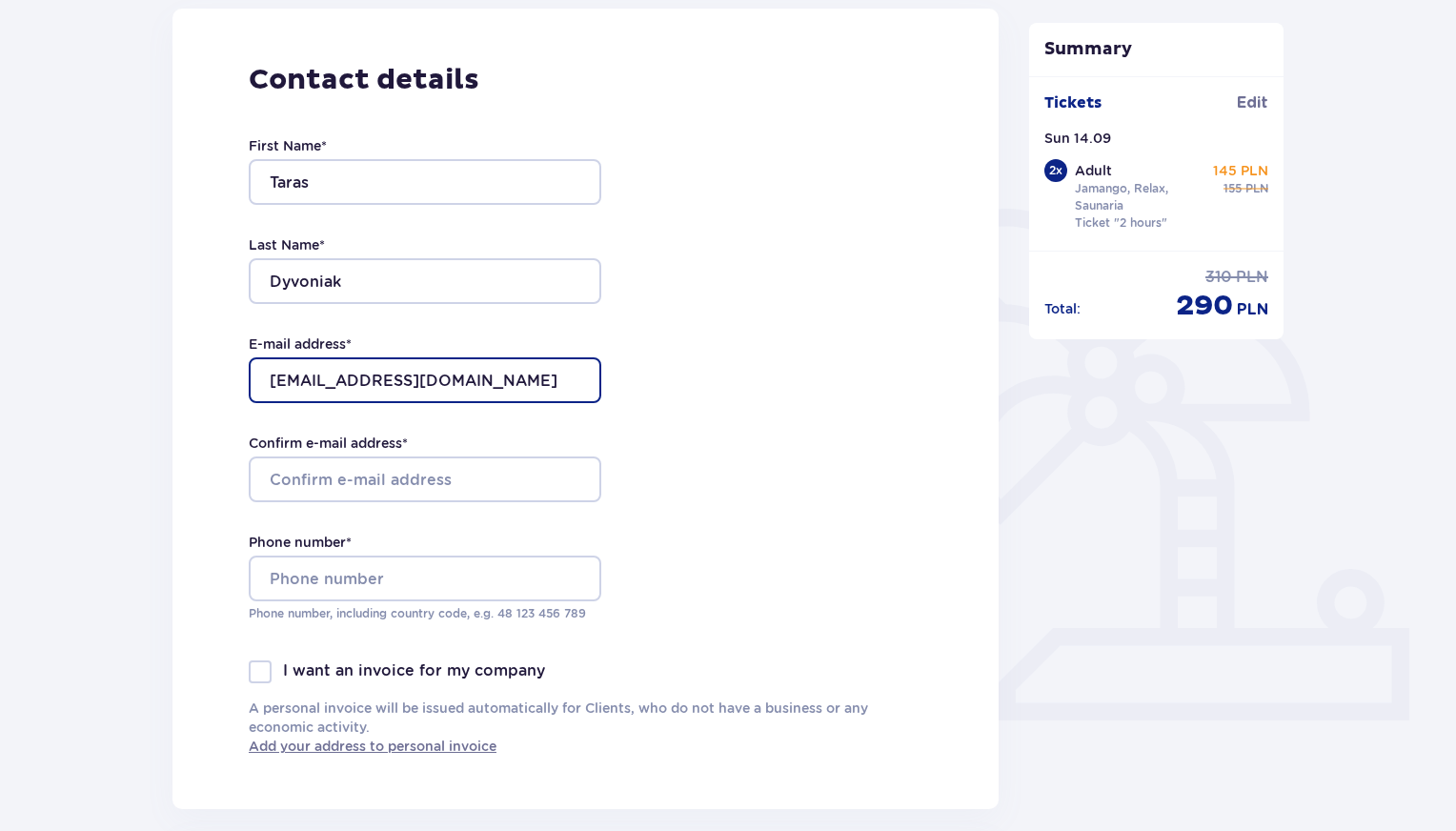
drag, startPoint x: 393, startPoint y: 376, endPoint x: 219, endPoint y: 361, distance: 174.6
click at [219, 361] on div "Contact details First Name * Taras Last Name * Dyvoniak E-mail address * 101zmi…" at bounding box center [585, 409] width 826 height 800
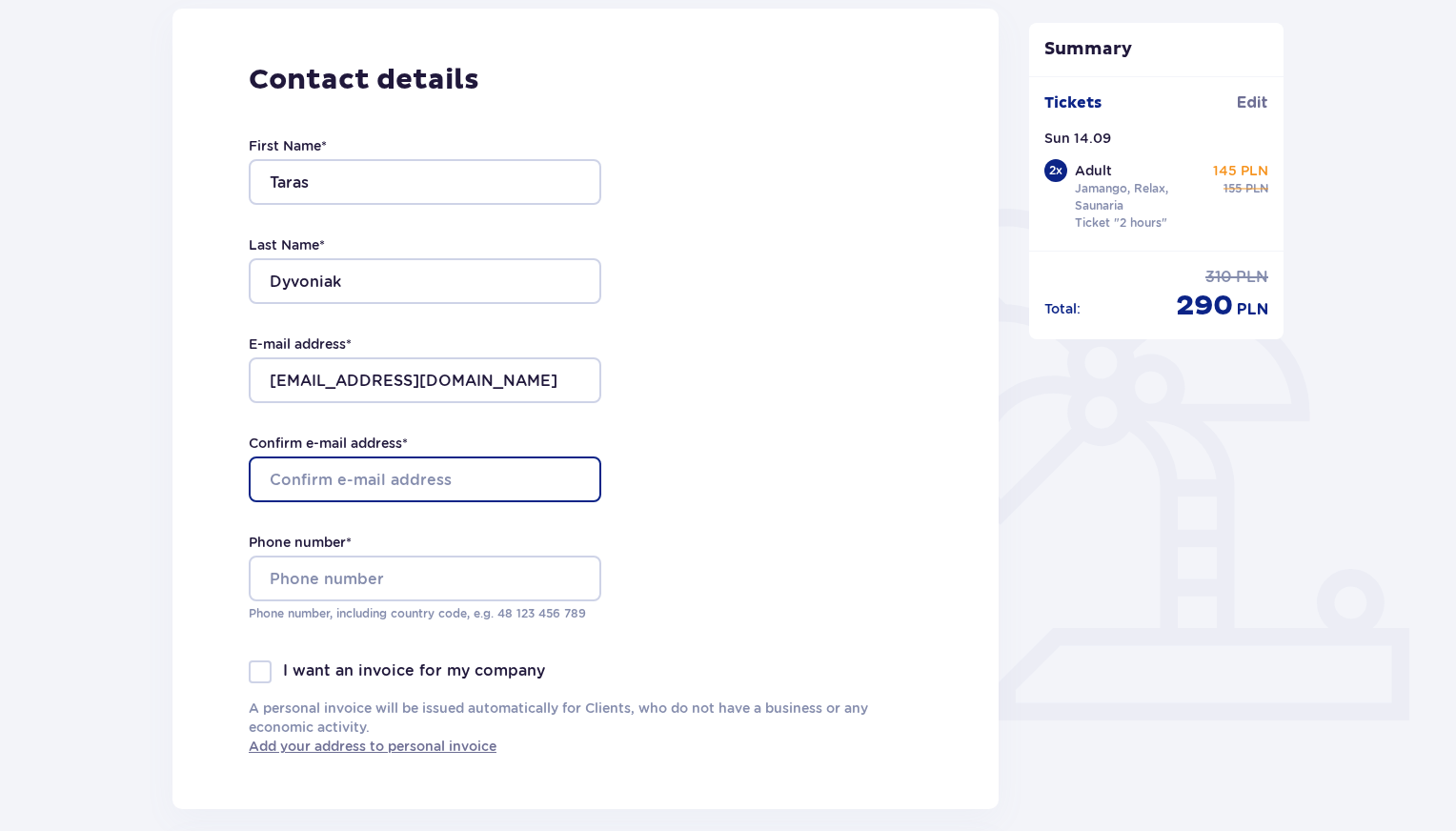
click at [367, 469] on input "Confirm e-mail address *" at bounding box center [425, 480] width 352 height 46
paste input "[EMAIL_ADDRESS][DOMAIN_NAME]"
type input "[EMAIL_ADDRESS][DOMAIN_NAME]"
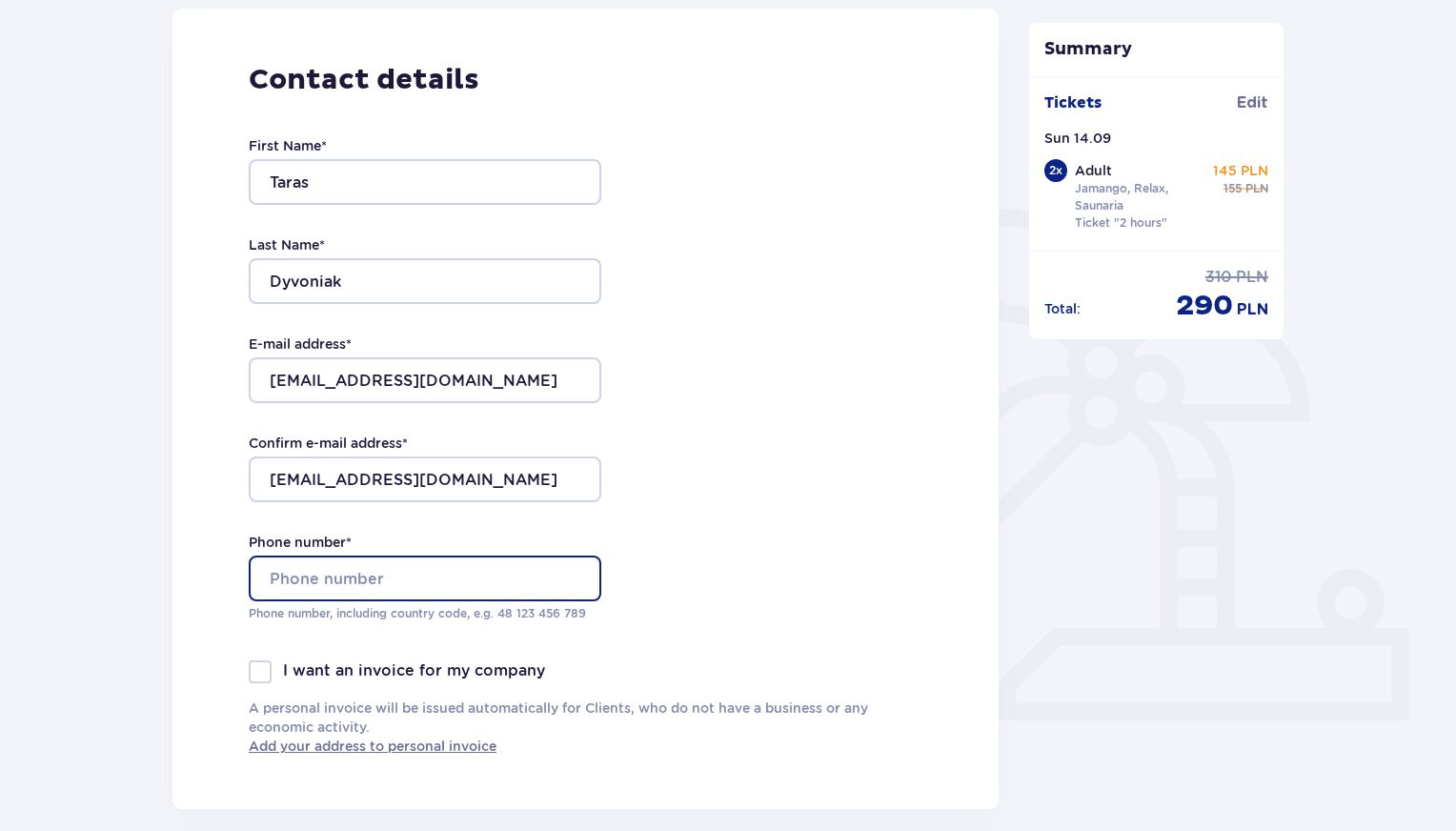
click at [368, 585] on input "Phone number *" at bounding box center [425, 578] width 352 height 46
click at [458, 580] on input "+48" at bounding box center [425, 578] width 352 height 46
paste input "576518646"
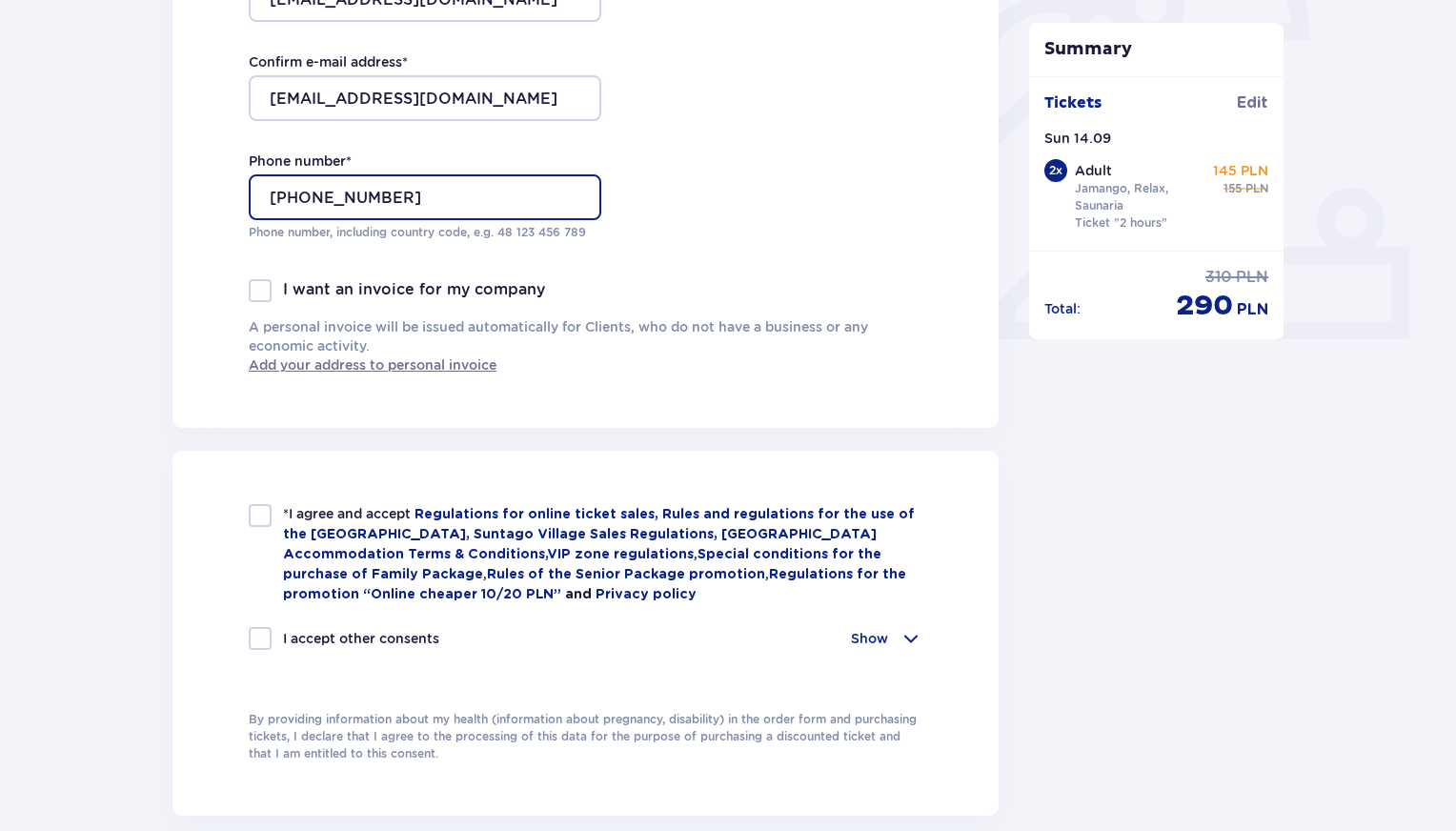
scroll to position [697, 0]
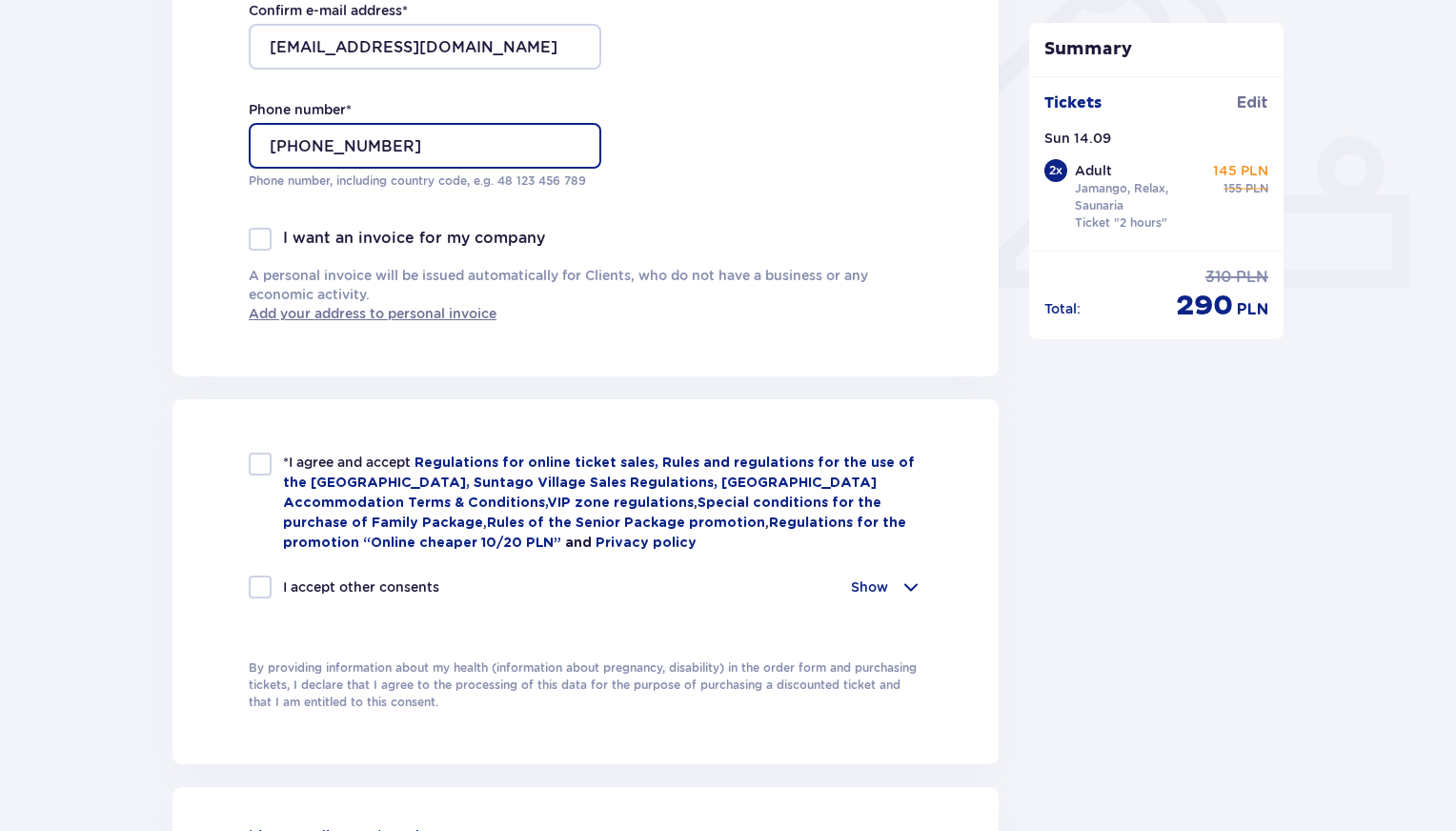
type input "+48576518646"
click at [267, 471] on div at bounding box center [260, 464] width 23 height 23
checkbox input "true"
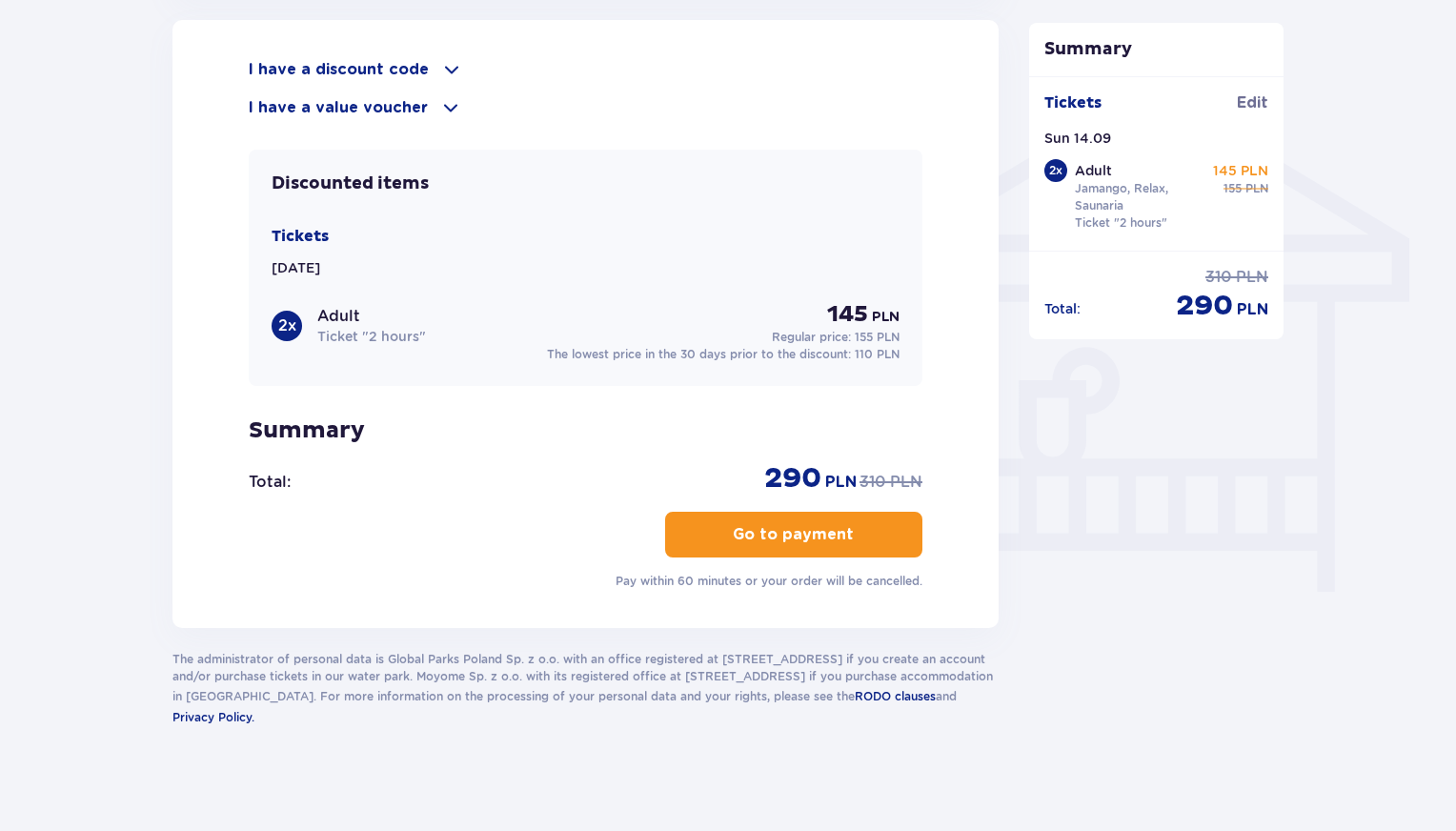
scroll to position [1471, 0]
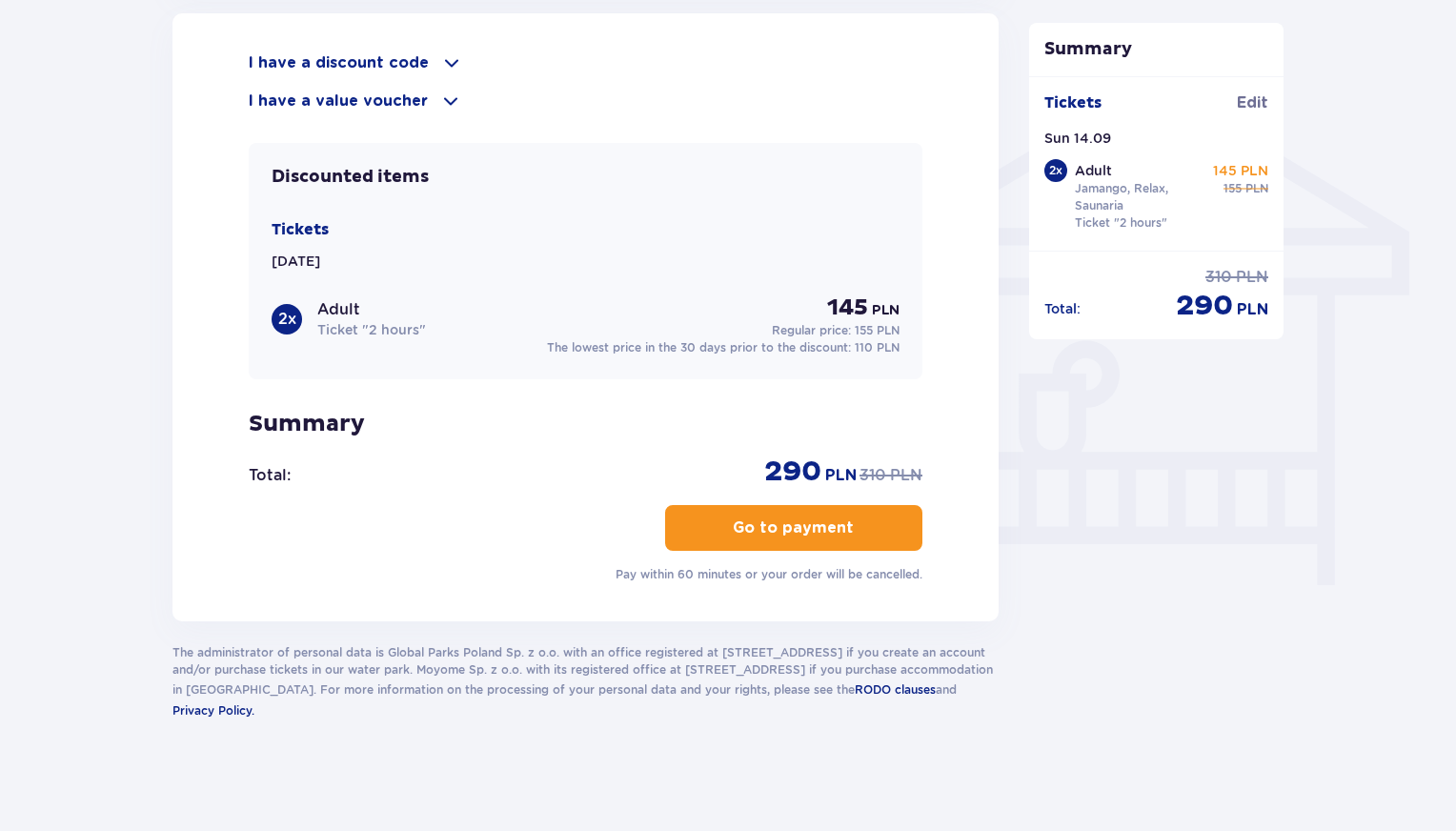
click at [803, 535] on p "Go to payment" at bounding box center [794, 528] width 121 height 21
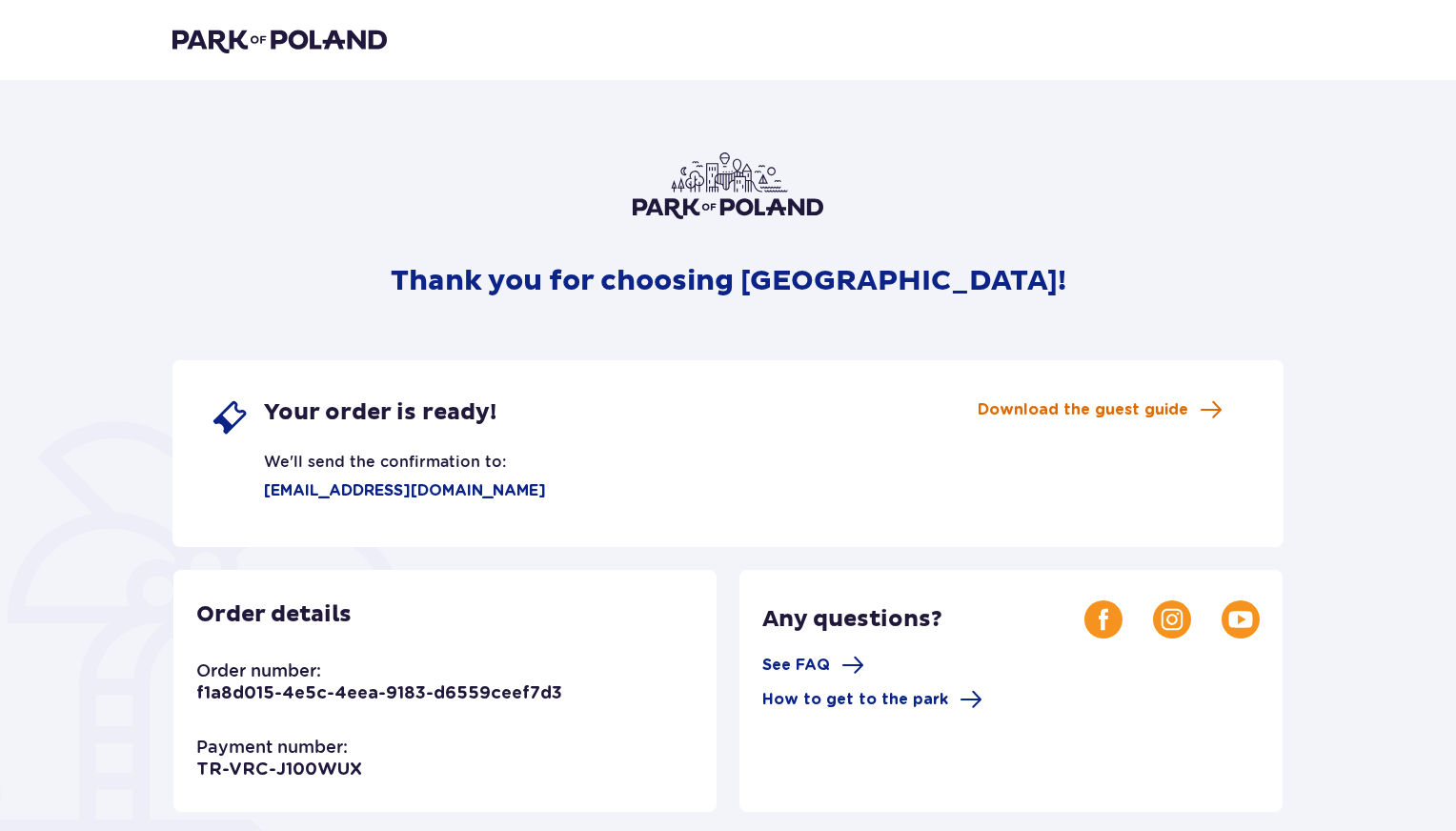
click at [1075, 415] on span "Download the guest guide" at bounding box center [1084, 410] width 211 height 21
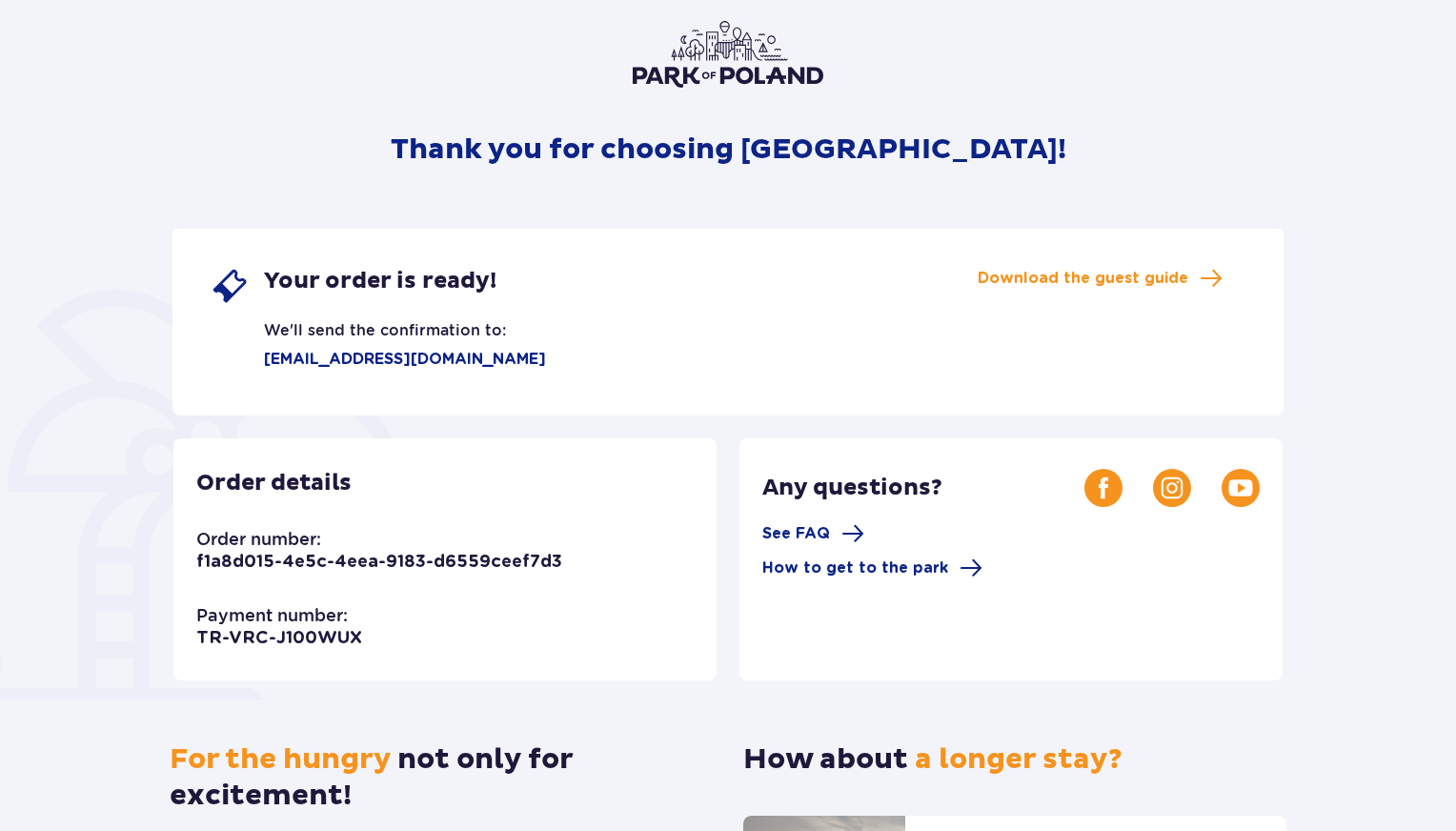
scroll to position [129, 0]
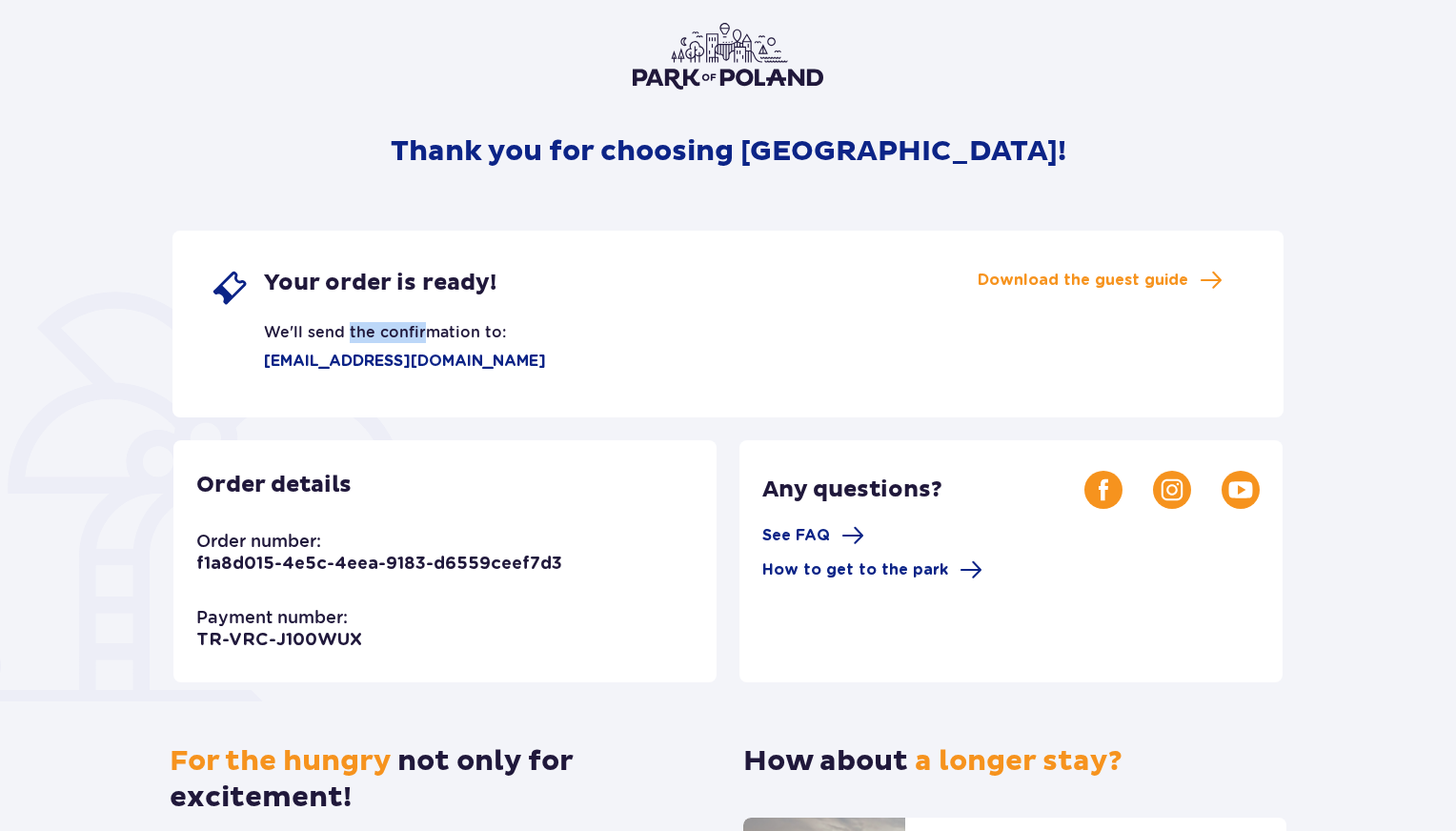
drag, startPoint x: 350, startPoint y: 331, endPoint x: 501, endPoint y: 327, distance: 151.1
click at [501, 327] on div "Your order is ready! We'll send the confirmation to: [EMAIL_ADDRESS][DOMAIN_NAM…" at bounding box center [728, 324] width 1111 height 187
click at [501, 326] on div "Your order is ready! We'll send the confirmation to: [EMAIL_ADDRESS][DOMAIN_NAM…" at bounding box center [728, 324] width 1111 height 187
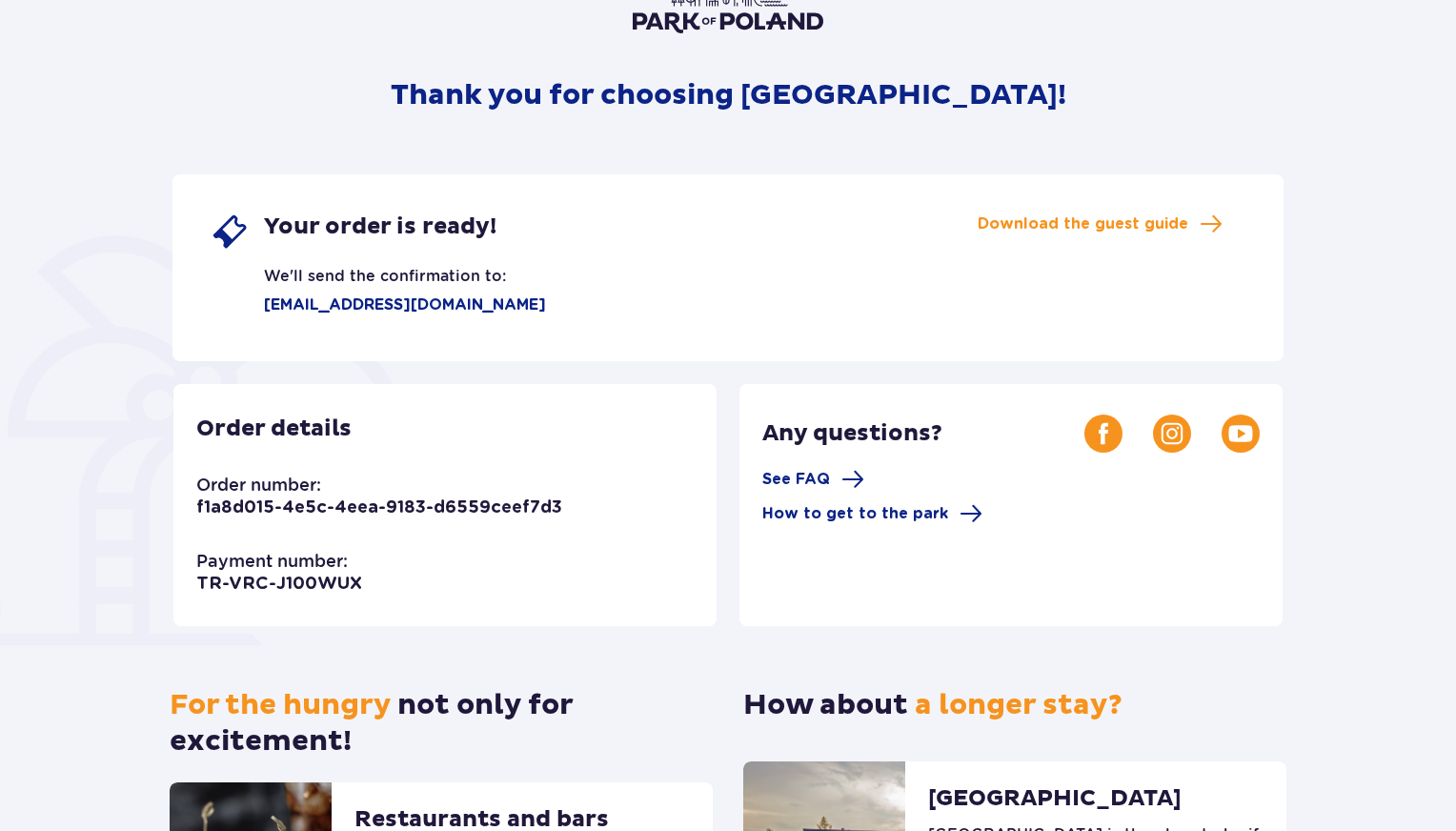
scroll to position [165, 0]
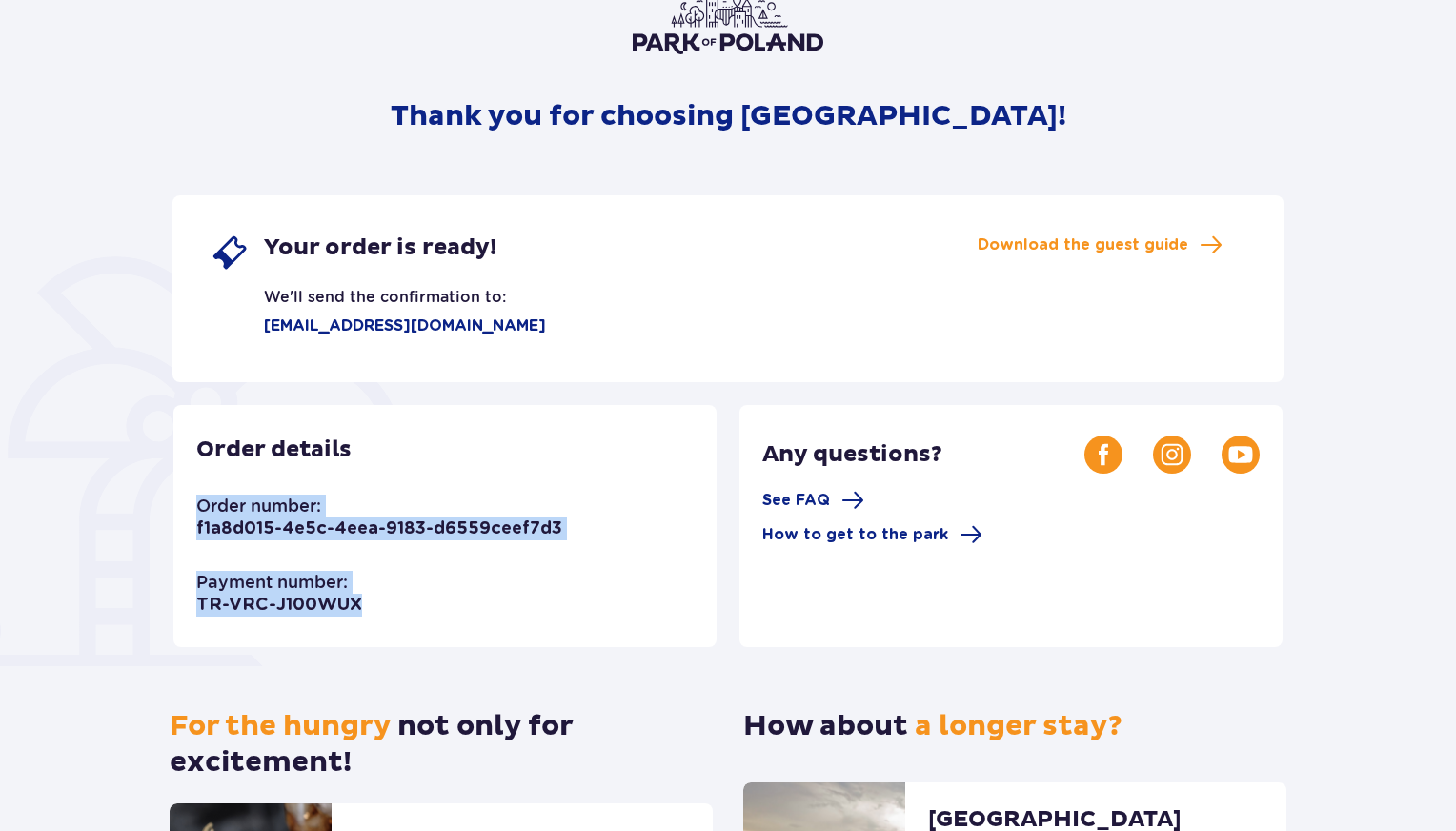
drag, startPoint x: 371, startPoint y: 595, endPoint x: 199, endPoint y: 510, distance: 191.9
click at [198, 511] on div "Order details Order number: f1a8d015-4e5c-4eea-9183-d6559ceef7d3 Payment number…" at bounding box center [445, 526] width 544 height 242
copy div "Order number: f1a8d015-4e5c-4eea-9183-d6559ceef7d3 Payment number: TR-VRC-J100W…"
